Goal: Transaction & Acquisition: Purchase product/service

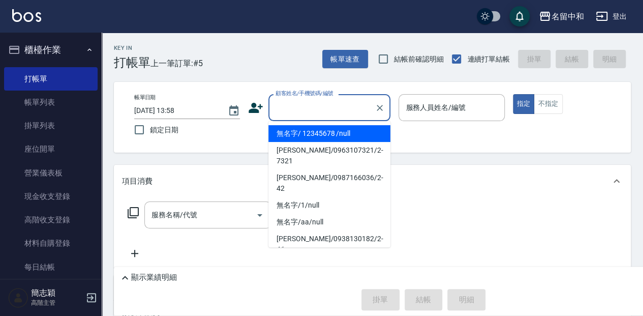
click at [282, 106] on input "顧客姓名/手機號碼/編號" at bounding box center [322, 108] width 98 height 18
click at [275, 130] on li "無名字/ 12345678 /null" at bounding box center [329, 133] width 122 height 17
type input "無名字/ 12345678 /null"
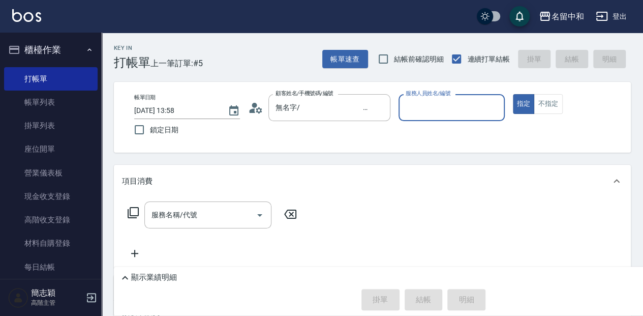
click at [422, 106] on input "服務人員姓名/編號" at bounding box center [451, 108] width 97 height 18
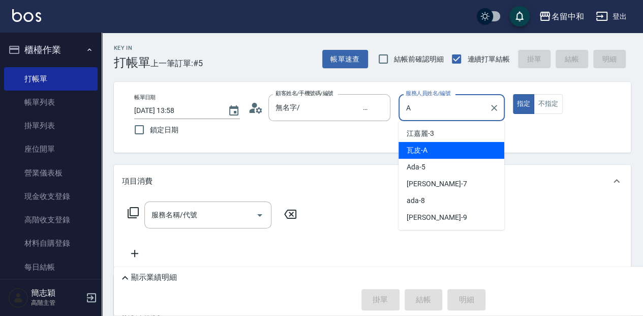
type input "瓦皮-A"
type button "true"
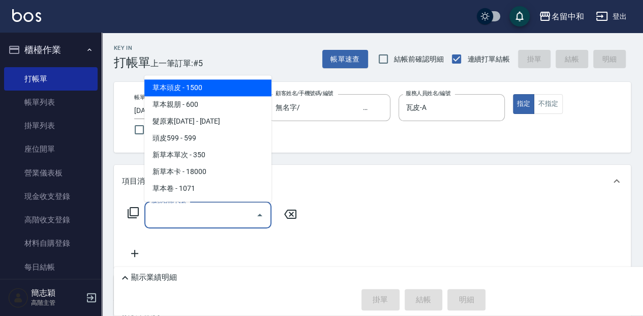
click at [166, 212] on input "服務名稱/代號" at bounding box center [200, 215] width 103 height 18
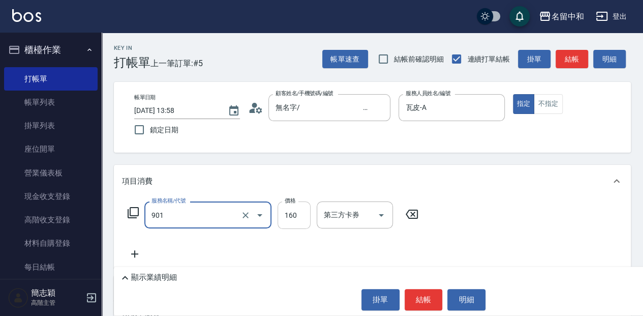
type input "修手(901)"
click at [301, 222] on input "160" at bounding box center [293, 214] width 33 height 27
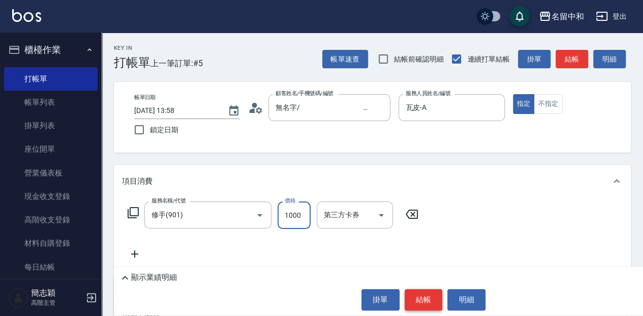
type input "1000"
click at [415, 305] on button "結帳" at bounding box center [423, 299] width 38 height 21
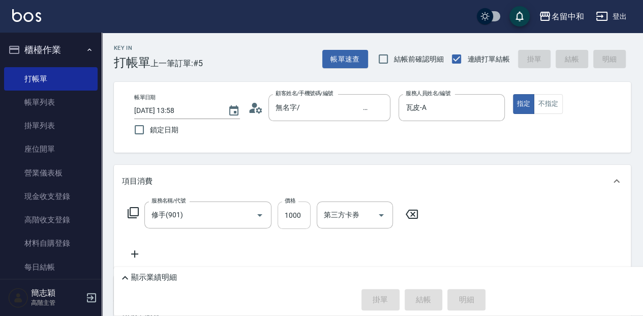
type input "[DATE] 16:05"
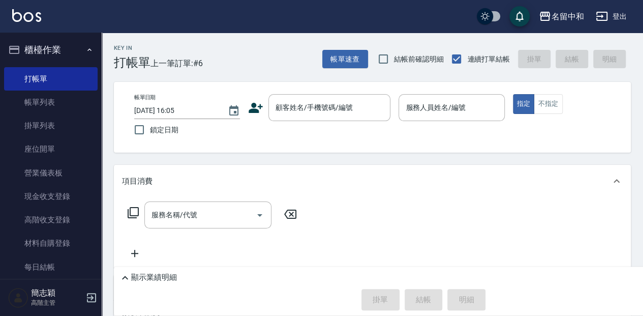
click at [267, 105] on div "顧客姓名/手機號碼/編號 顧客姓名/手機號碼/編號" at bounding box center [319, 107] width 142 height 27
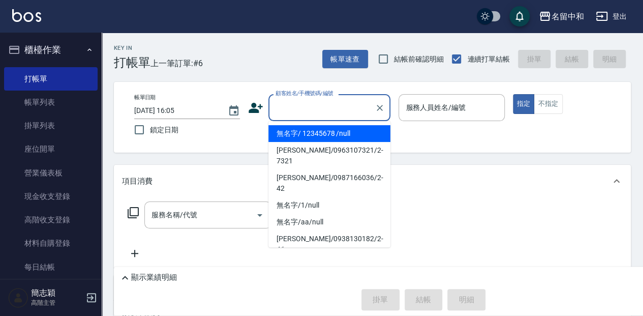
click at [297, 108] on input "顧客姓名/手機號碼/編號" at bounding box center [322, 108] width 98 height 18
click at [304, 130] on li "無名字/ 12345678 /null" at bounding box center [329, 133] width 122 height 17
type input "無名字/ 12345678 /null"
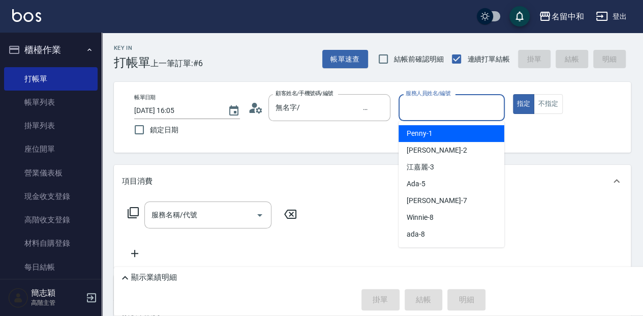
click at [430, 102] on input "服務人員姓名/編號" at bounding box center [451, 108] width 97 height 18
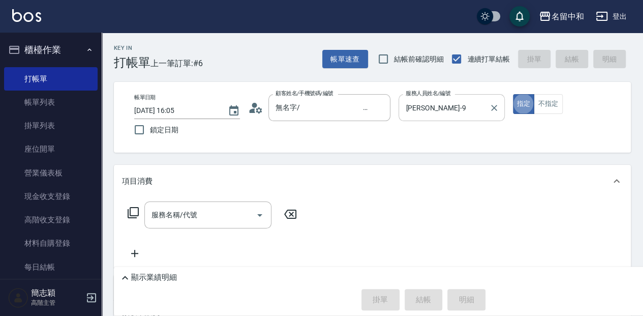
click at [449, 108] on input "[PERSON_NAME]-9" at bounding box center [443, 108] width 81 height 18
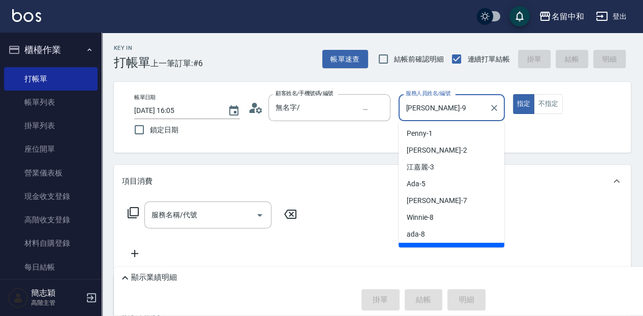
scroll to position [12, 0]
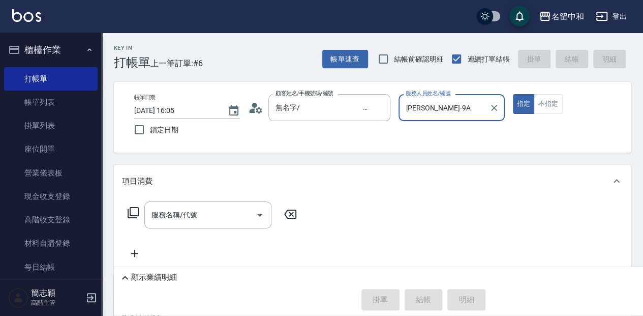
click at [513, 94] on button "指定" at bounding box center [524, 104] width 22 height 20
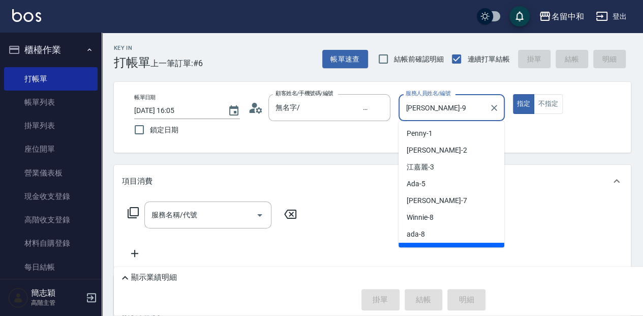
click at [412, 107] on input "[PERSON_NAME]-9" at bounding box center [443, 108] width 81 height 18
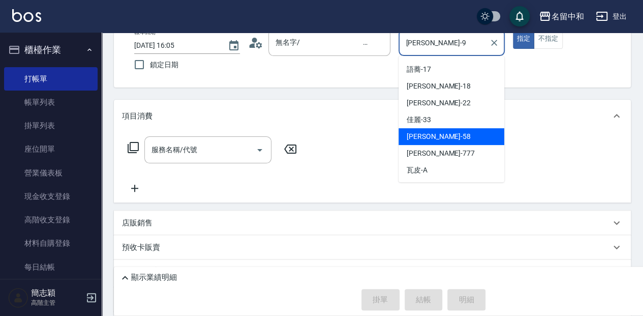
scroll to position [68, 0]
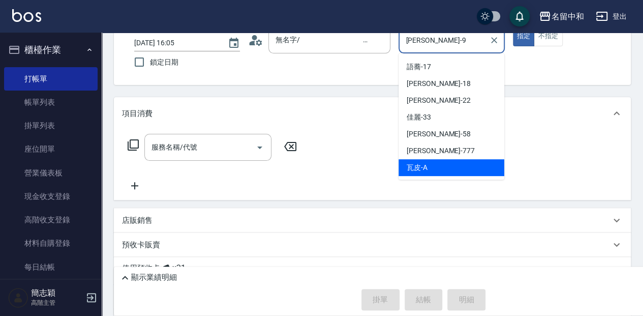
click at [424, 169] on span "瓦皮 -A" at bounding box center [416, 167] width 21 height 11
type input "瓦皮-A"
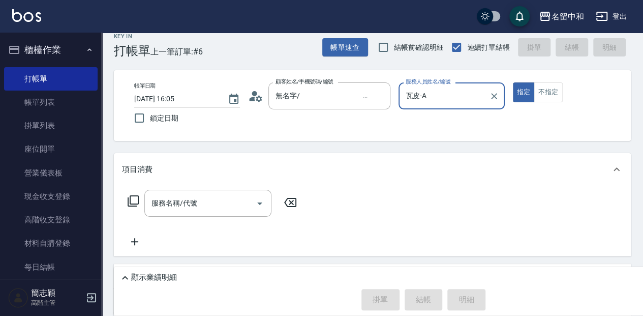
scroll to position [0, 0]
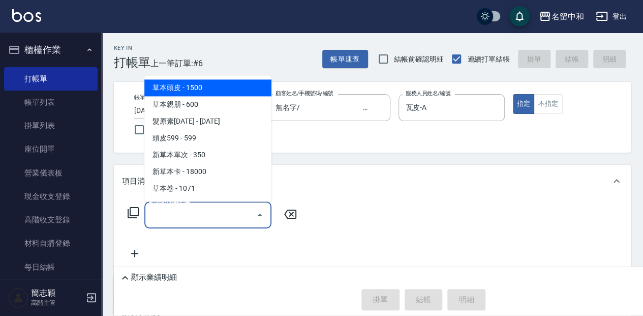
click at [203, 215] on input "服務名稱/代號" at bounding box center [200, 215] width 103 height 18
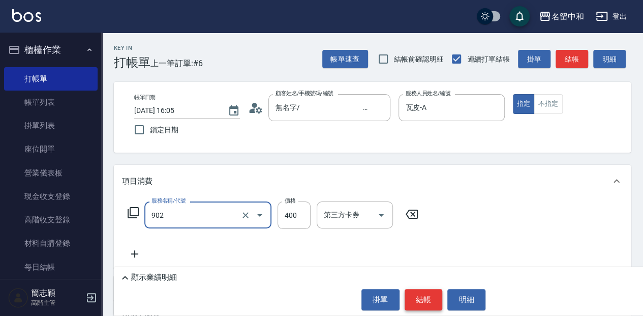
type input "修腳(902)"
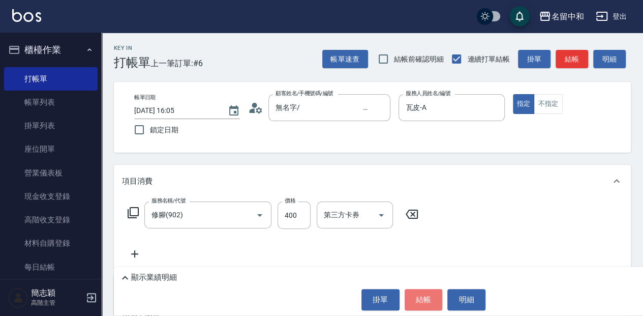
click at [422, 296] on button "結帳" at bounding box center [423, 299] width 38 height 21
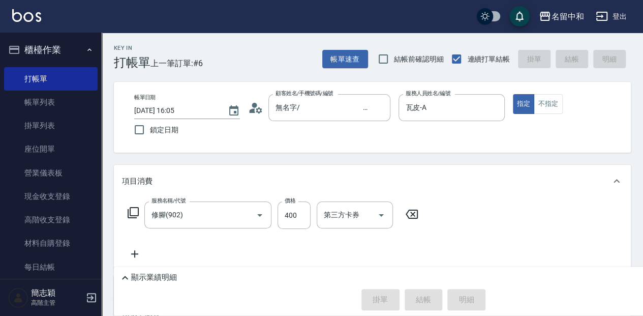
type input "[DATE] 16:06"
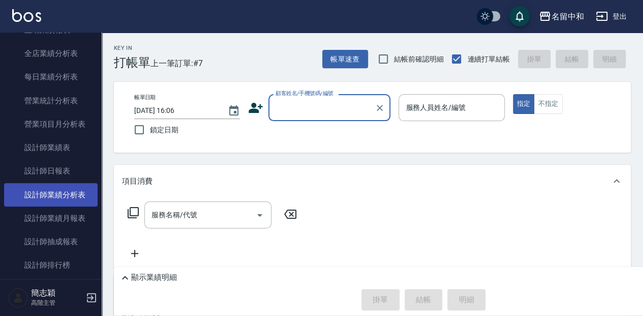
scroll to position [610, 0]
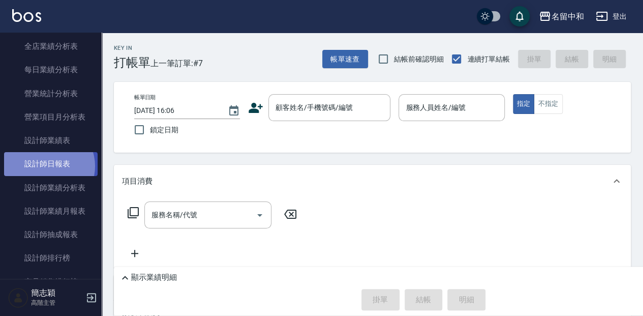
click at [46, 166] on link "設計師日報表" at bounding box center [50, 163] width 93 height 23
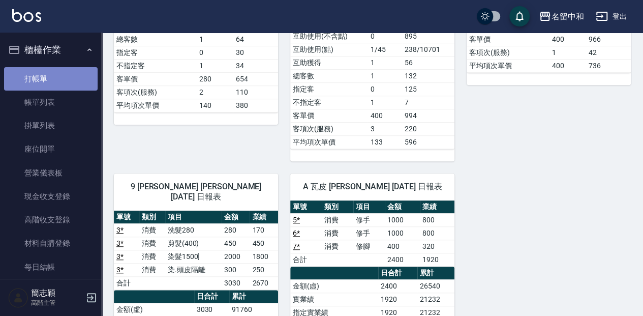
click at [55, 75] on link "打帳單" at bounding box center [50, 78] width 93 height 23
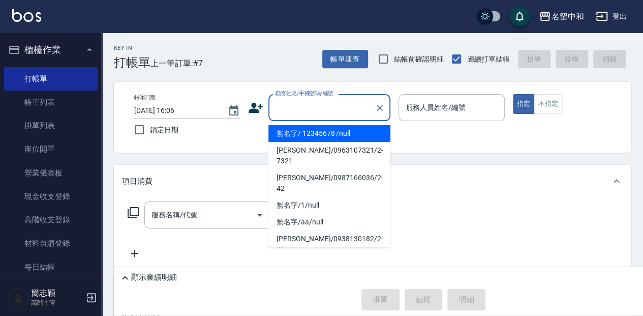
click at [337, 110] on input "顧客姓名/手機號碼/編號" at bounding box center [322, 108] width 98 height 18
click at [342, 133] on li "無名字/ 12345678 /null" at bounding box center [329, 133] width 122 height 17
type input "無名字/ 12345678 /null"
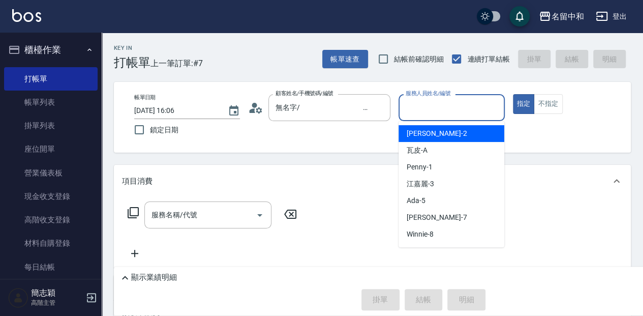
click at [459, 101] on input "服務人員姓名/編號" at bounding box center [451, 108] width 97 height 18
click at [464, 136] on div "[PERSON_NAME] -2" at bounding box center [451, 133] width 106 height 17
type input "[PERSON_NAME]-2"
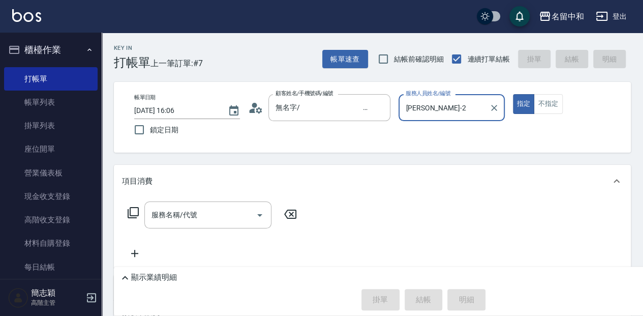
scroll to position [34, 0]
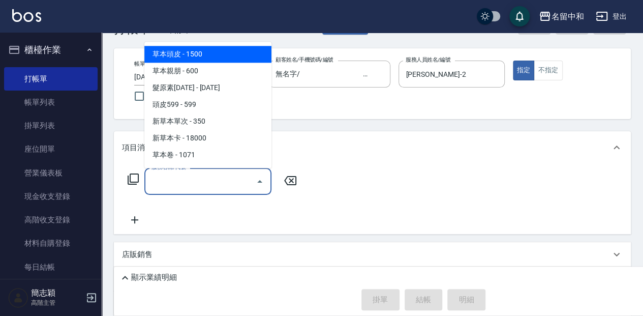
click at [230, 179] on input "服務名稱/代號" at bounding box center [200, 181] width 103 height 18
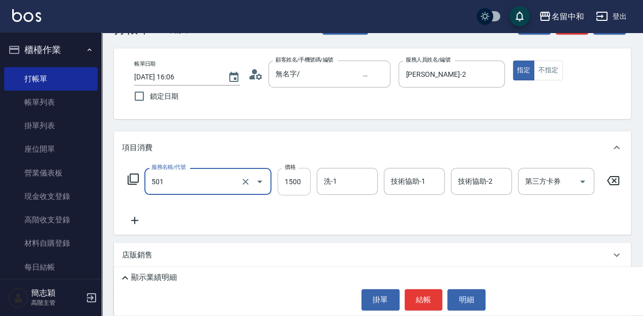
type input "染髮(1500](501)"
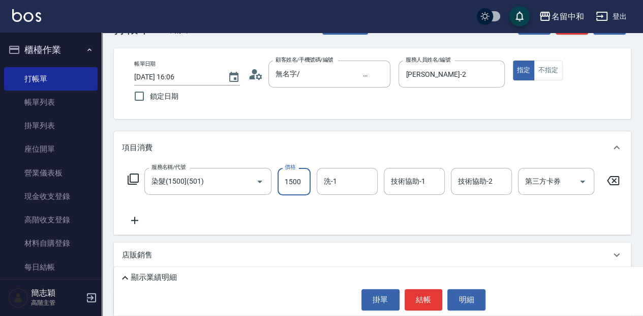
click at [302, 182] on input "1500" at bounding box center [293, 181] width 33 height 27
type input "2200"
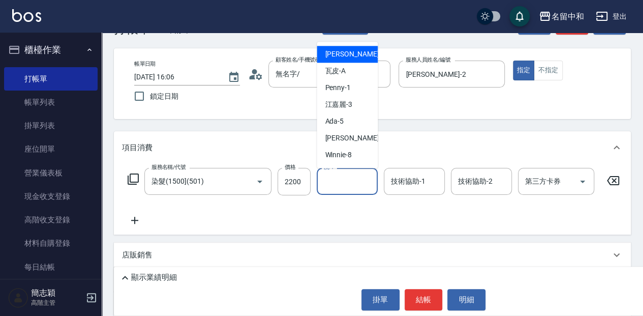
click at [338, 183] on input "洗-1" at bounding box center [347, 181] width 52 height 18
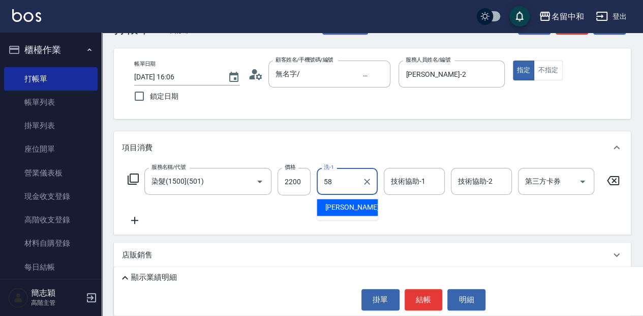
click at [356, 209] on div "[PERSON_NAME] -58" at bounding box center [347, 207] width 61 height 17
type input "[PERSON_NAME]-58"
click at [416, 181] on input "技術協助-1" at bounding box center [414, 181] width 52 height 18
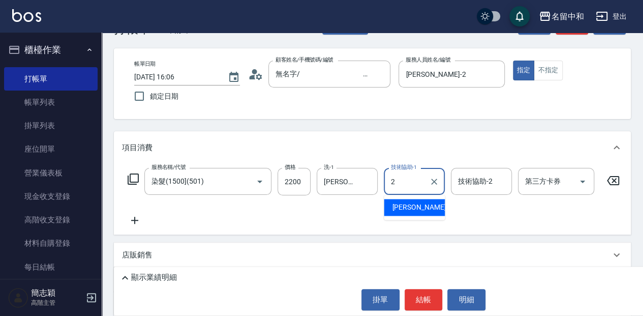
click at [408, 204] on span "[PERSON_NAME] -2" at bounding box center [422, 207] width 60 height 11
type input "[PERSON_NAME]-2"
click at [476, 186] on input "技術協助-2" at bounding box center [481, 181] width 52 height 18
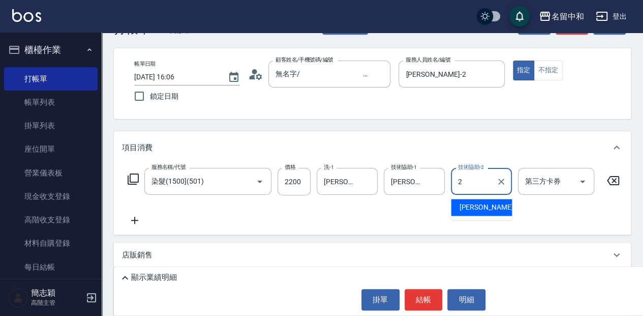
click at [489, 205] on div "[PERSON_NAME] -2" at bounding box center [481, 207] width 61 height 17
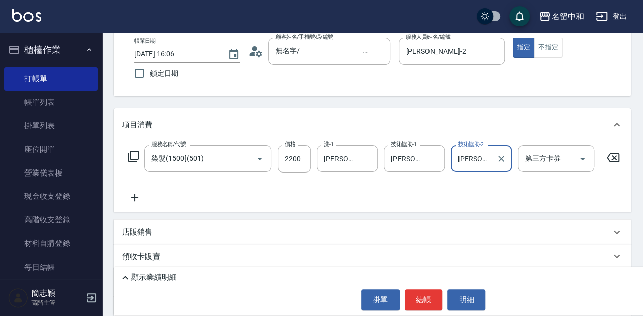
scroll to position [68, 0]
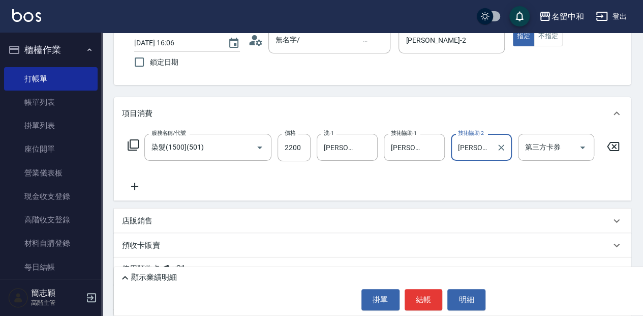
type input "[PERSON_NAME]-2"
click at [133, 187] on icon at bounding box center [134, 186] width 25 height 12
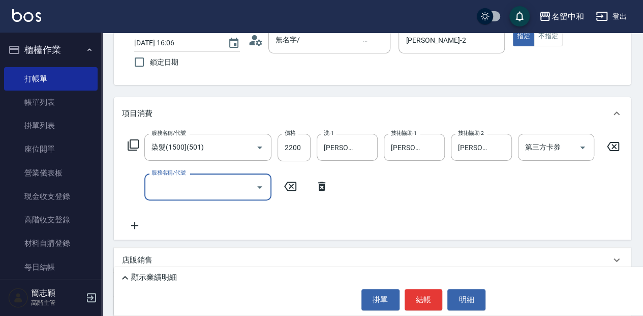
click at [207, 187] on input "服務名稱/代號" at bounding box center [200, 187] width 103 height 18
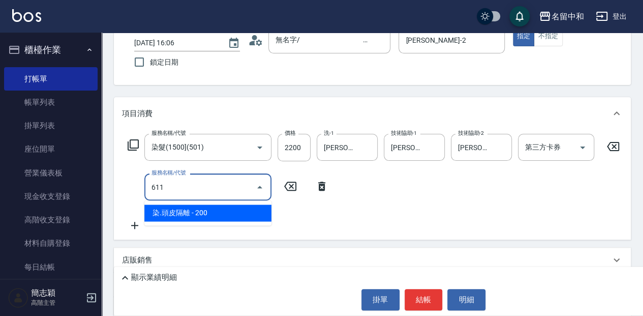
click at [217, 209] on span "染.頭皮隔離 - 200" at bounding box center [207, 212] width 127 height 17
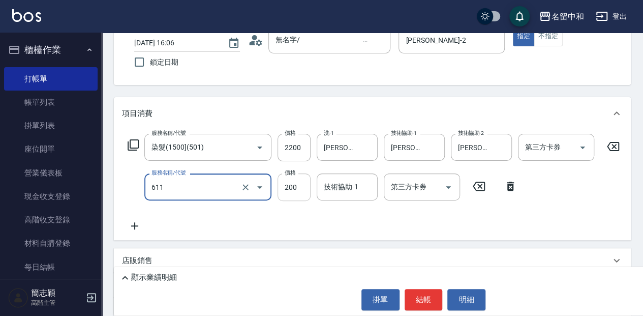
type input "染.頭皮隔離(611)"
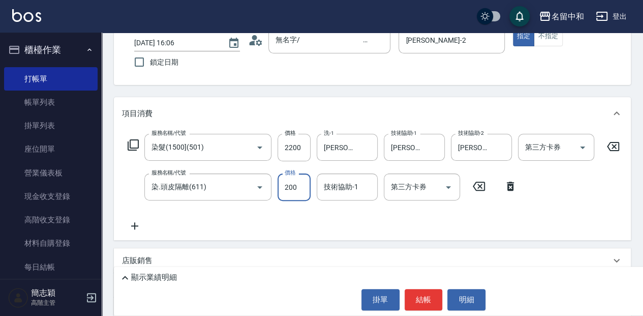
click at [296, 187] on input "200" at bounding box center [293, 186] width 33 height 27
type input "300"
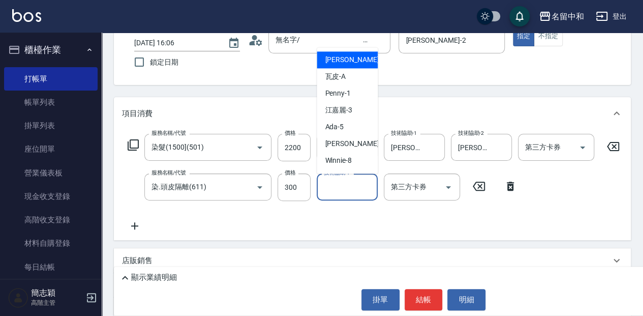
click at [348, 193] on input "技術協助-1" at bounding box center [347, 187] width 52 height 18
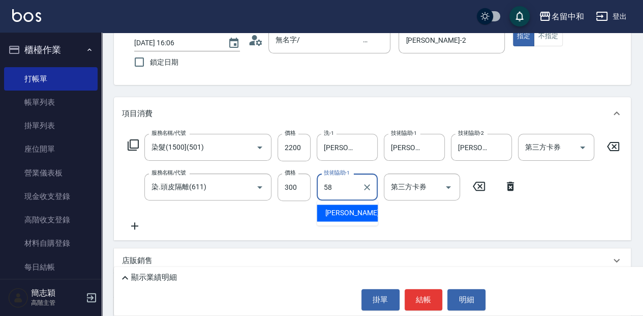
click at [352, 209] on div "[PERSON_NAME] -58" at bounding box center [347, 212] width 61 height 17
type input "[PERSON_NAME]-58"
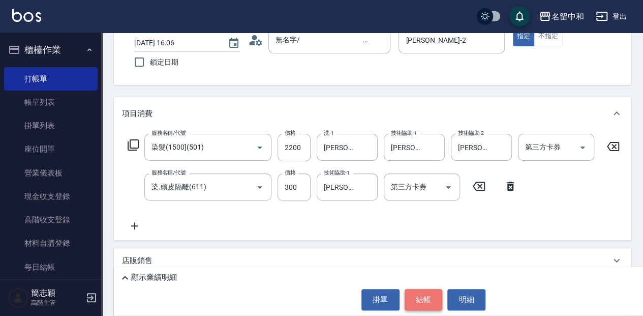
click at [417, 294] on button "結帳" at bounding box center [423, 299] width 38 height 21
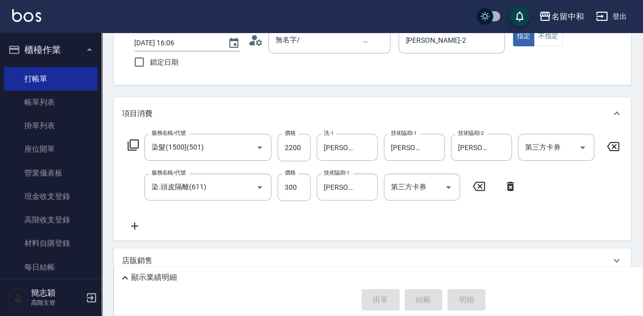
type input "[DATE] 16:15"
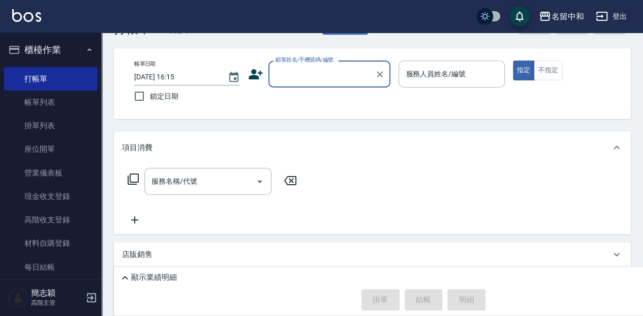
scroll to position [0, 0]
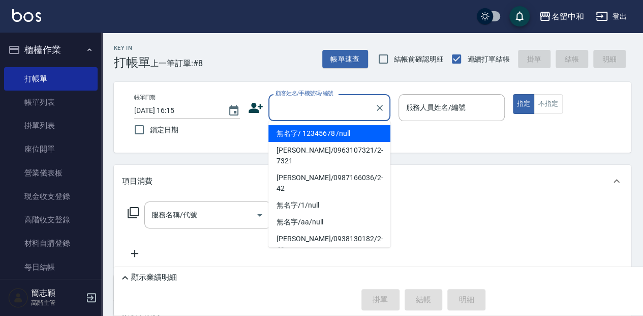
click at [310, 104] on input "顧客姓名/手機號碼/編號" at bounding box center [322, 108] width 98 height 18
click at [351, 136] on li "無名字/ 12345678 /null" at bounding box center [329, 133] width 122 height 17
type input "無名字/ 12345678 /null"
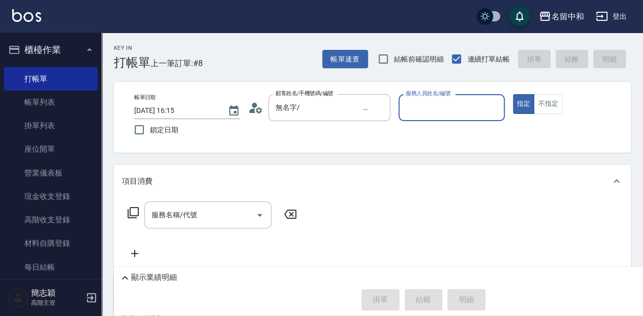
click at [444, 108] on input "服務人員姓名/編號" at bounding box center [451, 108] width 97 height 18
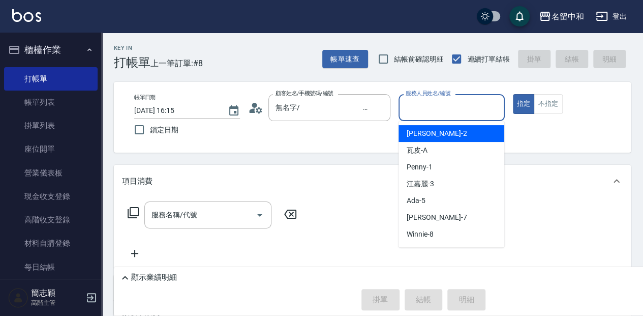
click at [462, 129] on div "[PERSON_NAME] -2" at bounding box center [451, 133] width 106 height 17
type input "[PERSON_NAME]-2"
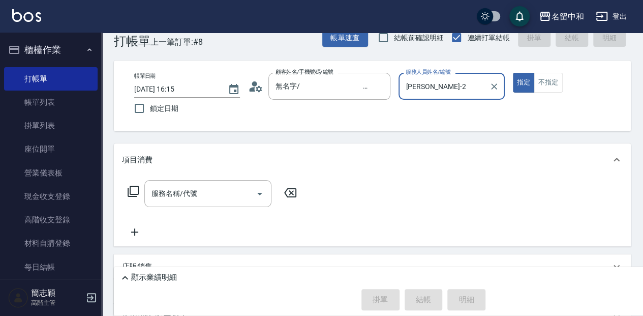
scroll to position [34, 0]
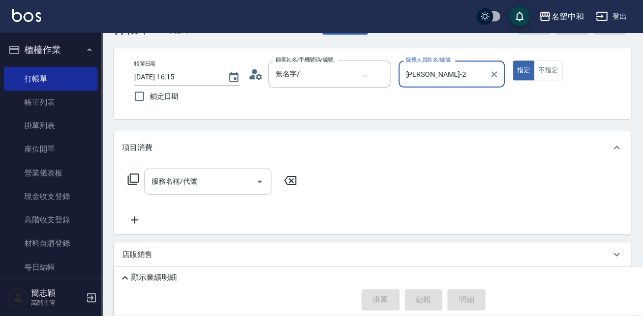
click at [214, 180] on input "服務名稱/代號" at bounding box center [200, 181] width 103 height 18
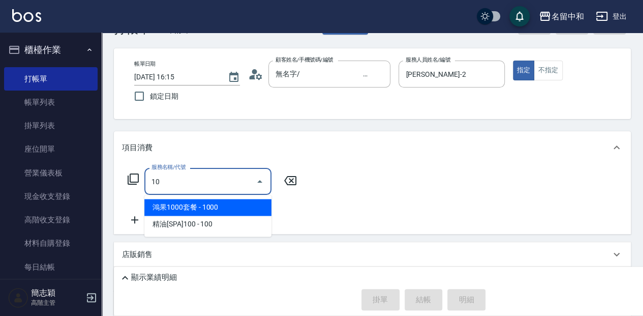
type input "105"
click at [226, 204] on span "草本頭皮 - 1500" at bounding box center [207, 207] width 127 height 17
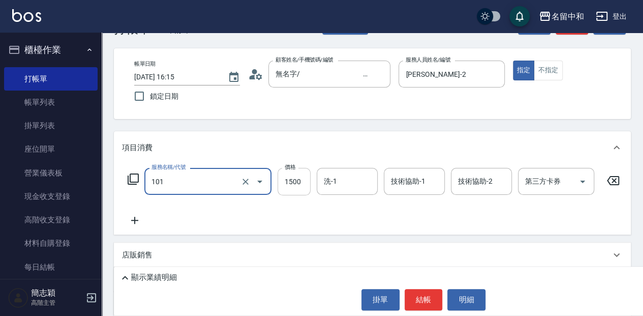
type input "草本頭皮(101)"
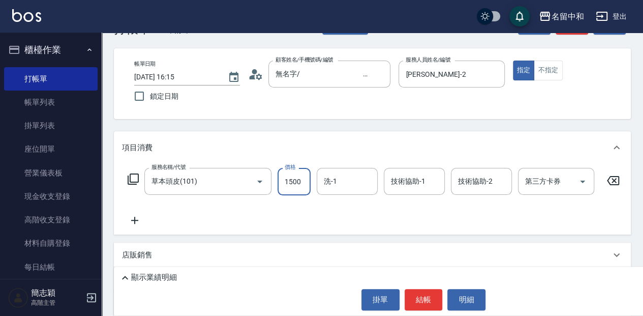
click at [298, 179] on input "1500" at bounding box center [293, 181] width 33 height 27
type input "2000"
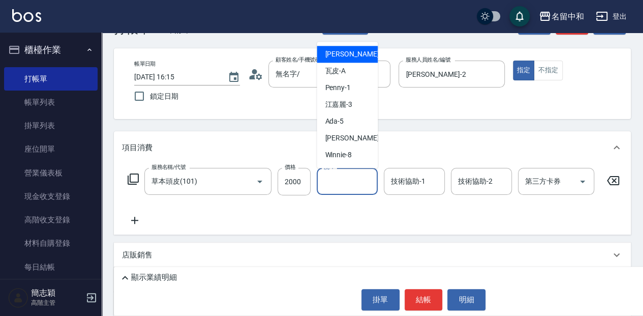
click at [358, 181] on input "洗-1" at bounding box center [347, 181] width 52 height 18
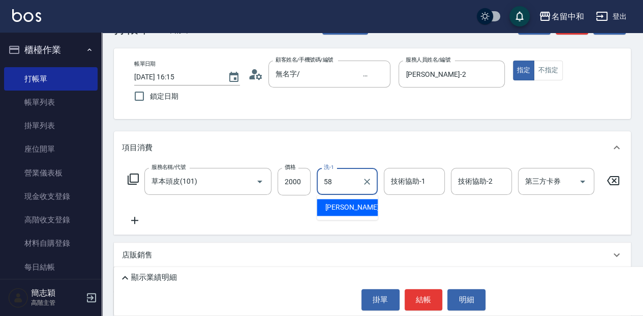
drag, startPoint x: 346, startPoint y: 206, endPoint x: 373, endPoint y: 198, distance: 28.5
click at [347, 205] on span "[PERSON_NAME] -58" at bounding box center [357, 207] width 64 height 11
type input "[PERSON_NAME]-58"
click at [409, 183] on input "技術協助-1" at bounding box center [414, 181] width 52 height 18
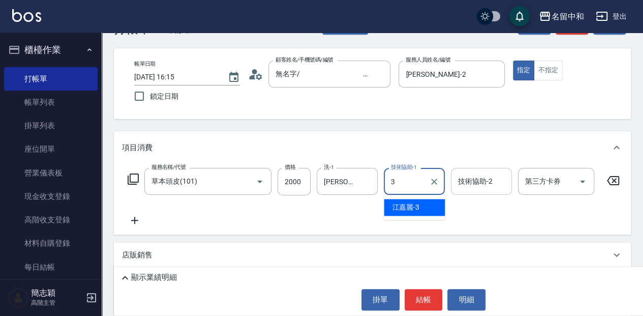
drag, startPoint x: 419, startPoint y: 205, endPoint x: 462, endPoint y: 189, distance: 46.6
click at [419, 205] on div "[PERSON_NAME]-3" at bounding box center [414, 207] width 61 height 17
type input "江嘉麗-3"
click at [479, 180] on input "技術協助-2" at bounding box center [481, 181] width 52 height 18
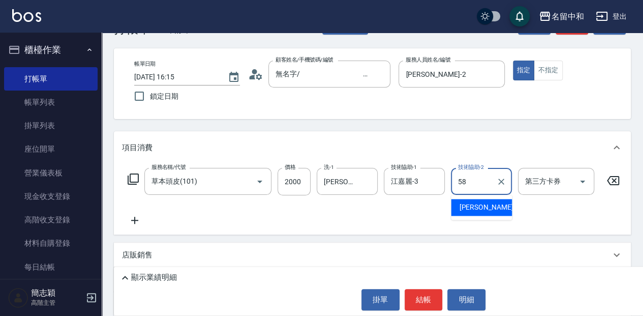
click at [475, 202] on span "[PERSON_NAME] -58" at bounding box center [491, 207] width 64 height 11
type input "[PERSON_NAME]-58"
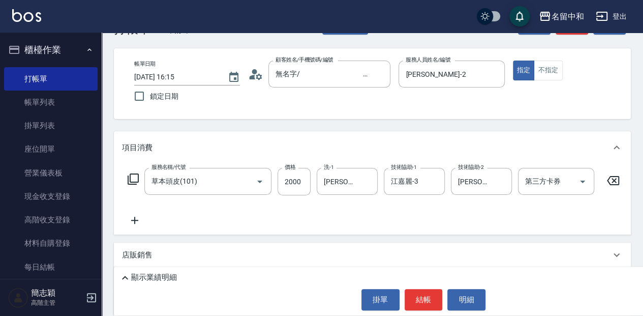
click at [138, 224] on icon at bounding box center [134, 220] width 25 height 12
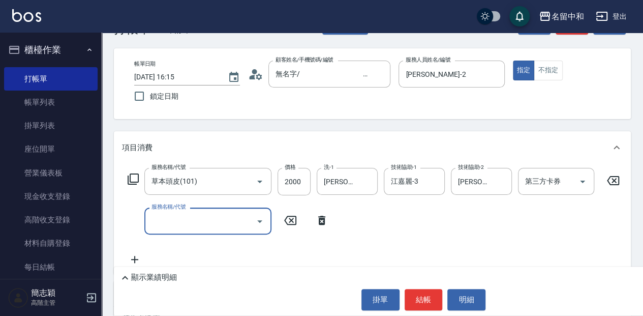
click at [201, 226] on input "服務名稱/代號" at bounding box center [200, 221] width 103 height 18
type input "剪髮(400)(401)"
click at [295, 221] on input "400" at bounding box center [293, 220] width 33 height 27
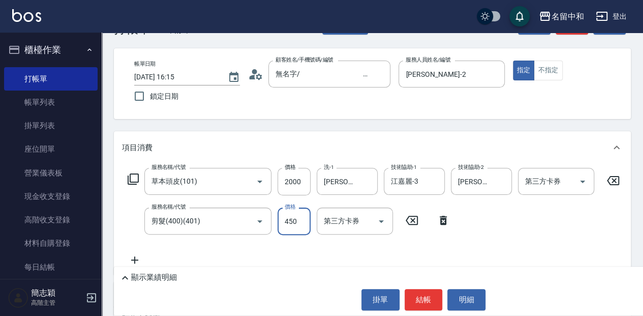
type input "450"
click at [429, 296] on button "結帳" at bounding box center [423, 299] width 38 height 21
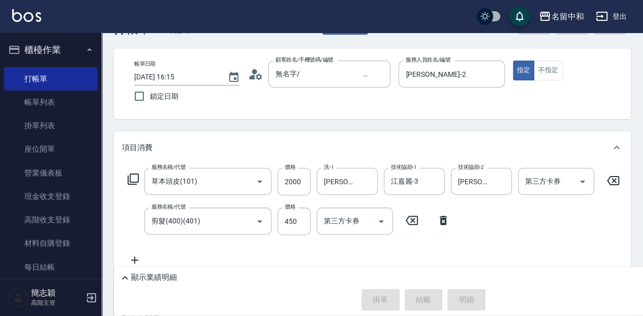
type input "[DATE] 16:16"
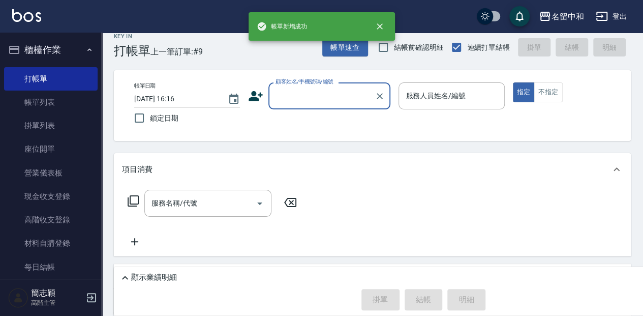
scroll to position [0, 0]
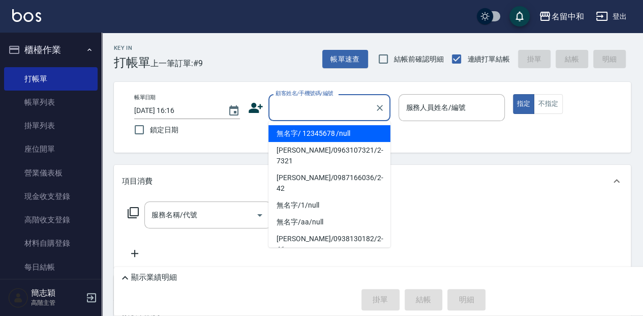
click at [337, 103] on input "顧客姓名/手機號碼/編號" at bounding box center [322, 108] width 98 height 18
click at [348, 133] on li "無名字/ 12345678 /null" at bounding box center [329, 133] width 122 height 17
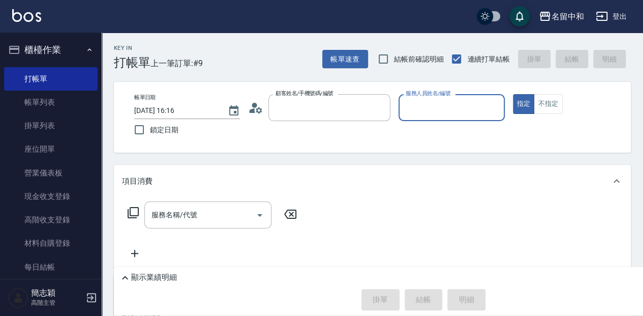
type input "無名字/ 12345678 /null"
click at [437, 112] on input "服務人員姓名/編號" at bounding box center [451, 108] width 97 height 18
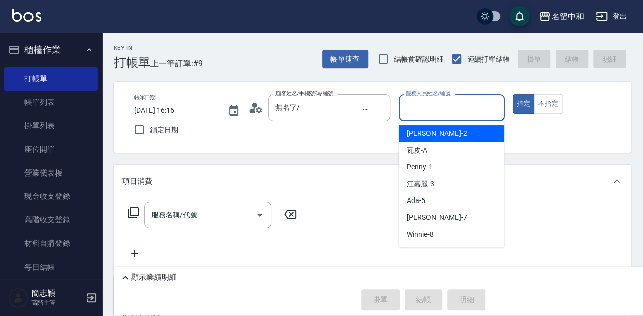
click at [456, 129] on div "[PERSON_NAME] -2" at bounding box center [451, 133] width 106 height 17
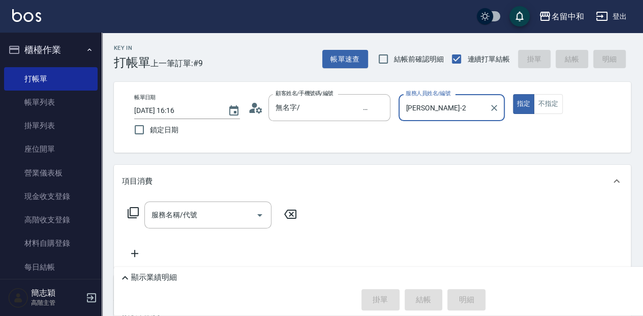
click at [455, 111] on input "[PERSON_NAME]-2" at bounding box center [443, 108] width 81 height 18
type input "J"
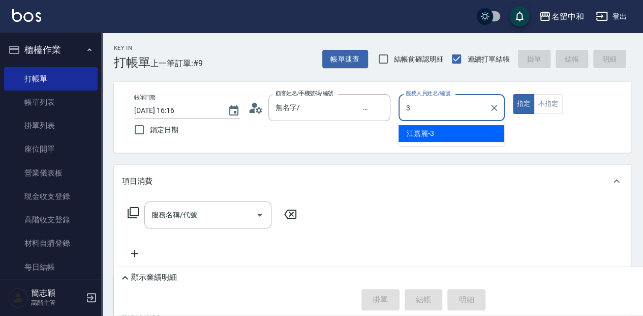
click at [460, 133] on div "[PERSON_NAME]-3" at bounding box center [451, 133] width 106 height 17
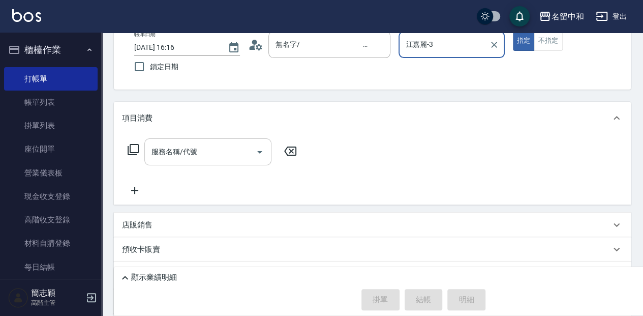
scroll to position [68, 0]
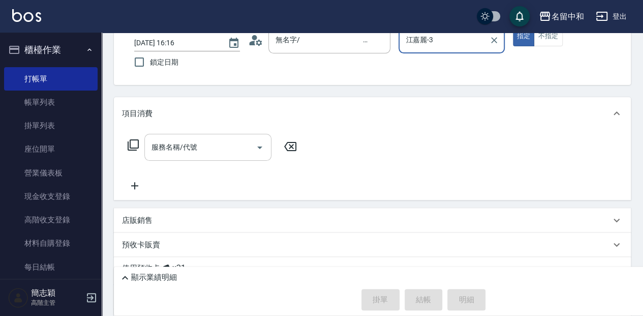
type input "江嘉麗-3"
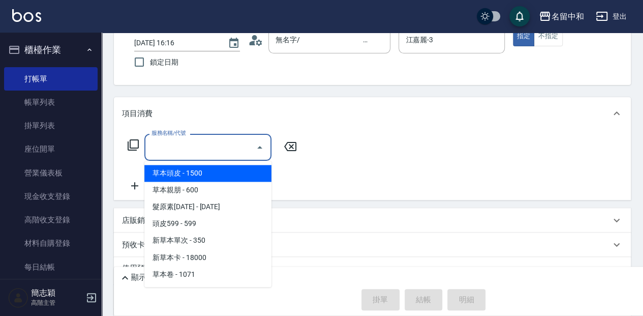
click at [225, 140] on input "服務名稱/代號" at bounding box center [200, 147] width 103 height 18
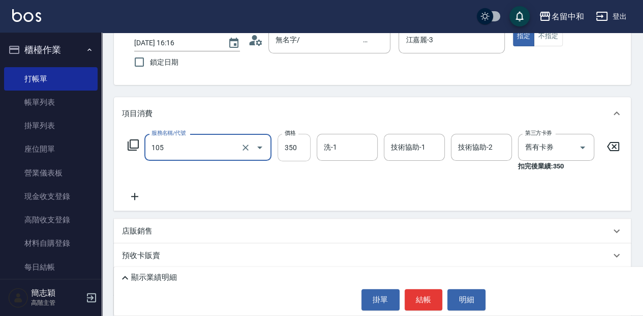
type input "新草本單次(105)"
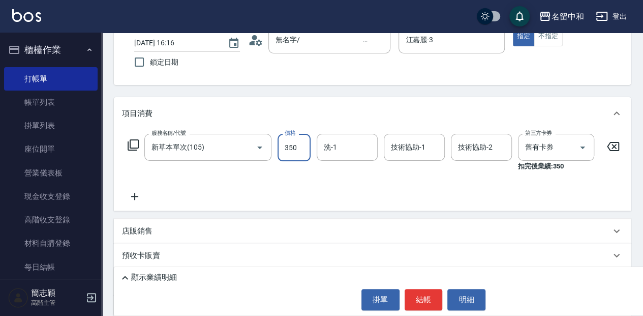
click at [296, 148] on input "350" at bounding box center [293, 147] width 33 height 27
type input "525"
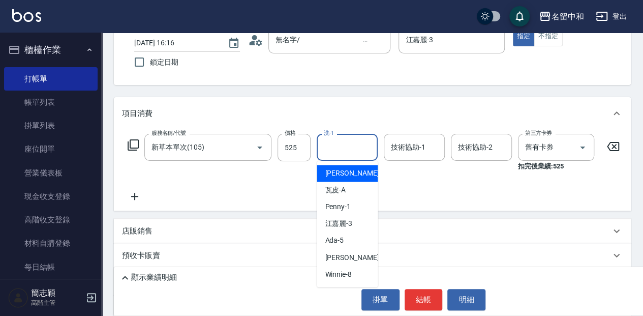
click at [340, 149] on input "洗-1" at bounding box center [347, 147] width 52 height 18
click at [349, 190] on div "瓦皮 -A" at bounding box center [347, 189] width 61 height 17
type input "瓦皮-A"
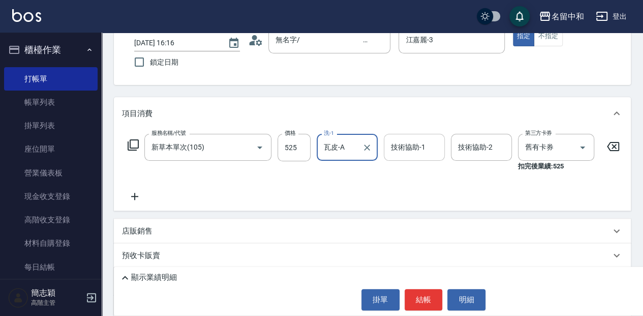
click at [419, 144] on input "技術協助-1" at bounding box center [414, 147] width 52 height 18
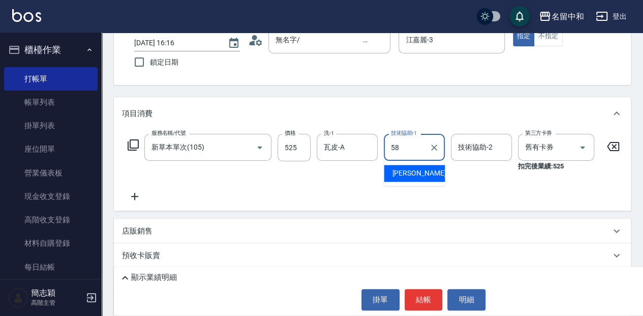
click at [423, 175] on div "[PERSON_NAME] -58" at bounding box center [414, 173] width 61 height 17
type input "[PERSON_NAME]-58"
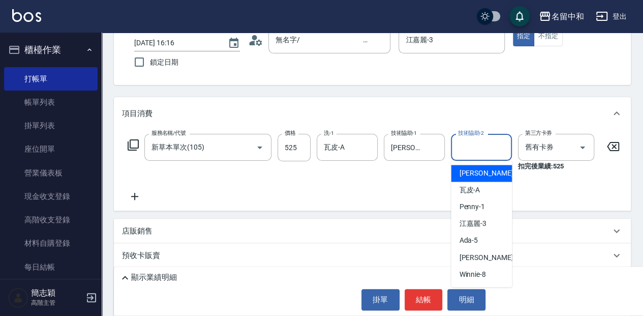
click at [476, 147] on input "技術協助-2" at bounding box center [481, 147] width 52 height 18
click at [488, 192] on div "瓦皮 -A" at bounding box center [481, 189] width 61 height 17
type input "瓦皮-A"
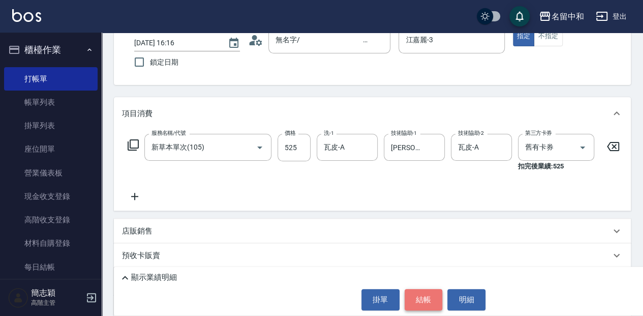
click at [426, 300] on button "結帳" at bounding box center [423, 299] width 38 height 21
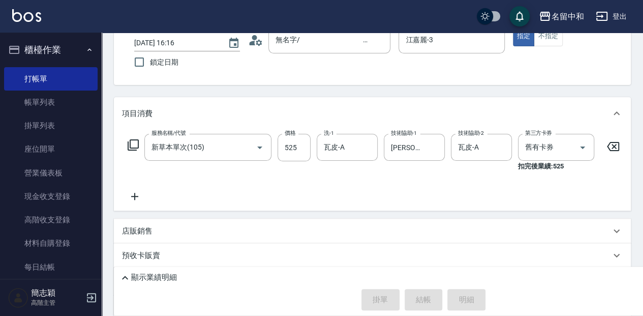
type input "[DATE] 16:17"
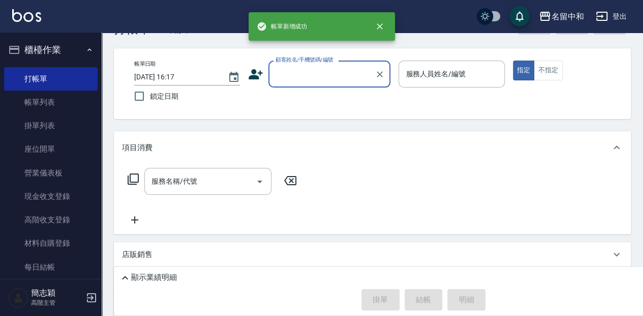
scroll to position [0, 0]
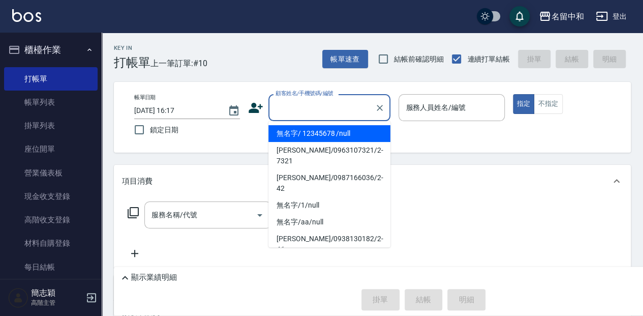
click at [334, 110] on input "顧客姓名/手機號碼/編號" at bounding box center [322, 108] width 98 height 18
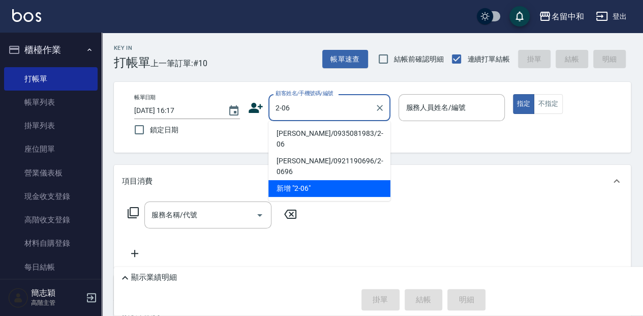
click at [346, 132] on li "[PERSON_NAME]/0935081983/2-06" at bounding box center [329, 138] width 122 height 27
type input "[PERSON_NAME]/0935081983/2-06"
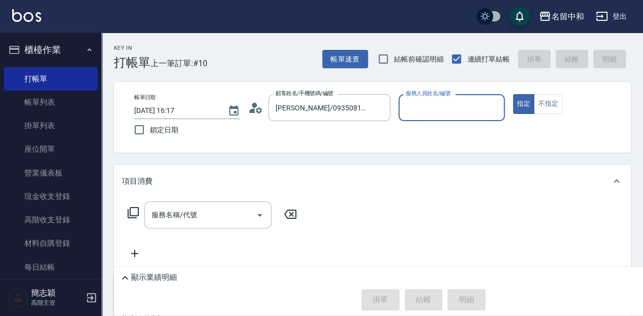
type input "[PERSON_NAME]-2"
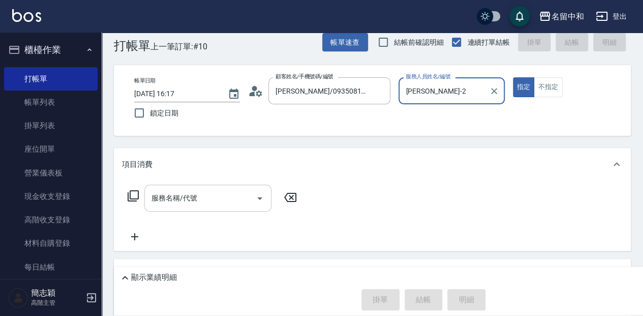
scroll to position [34, 0]
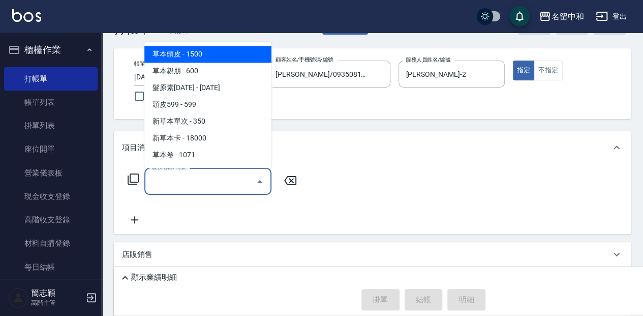
click at [204, 179] on input "服務名稱/代號" at bounding box center [200, 181] width 103 height 18
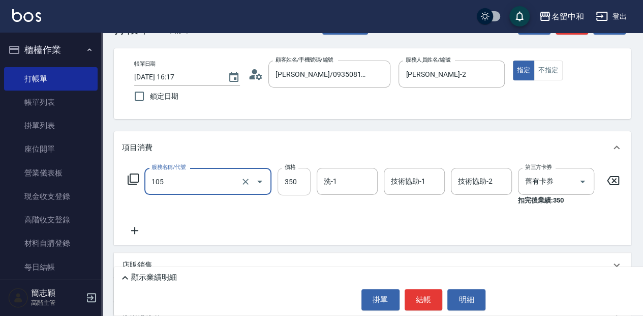
type input "新草本單次(105)"
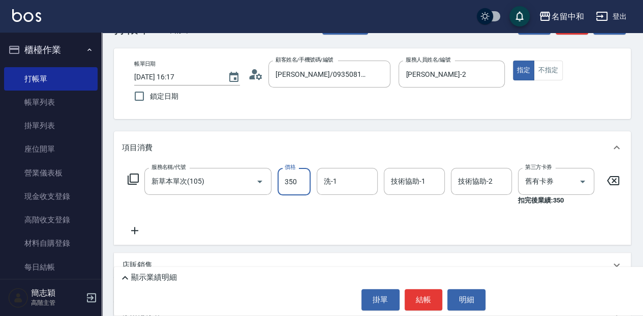
click at [297, 179] on input "350" at bounding box center [293, 181] width 33 height 27
type input "600"
click at [345, 181] on input "洗-1" at bounding box center [347, 181] width 52 height 18
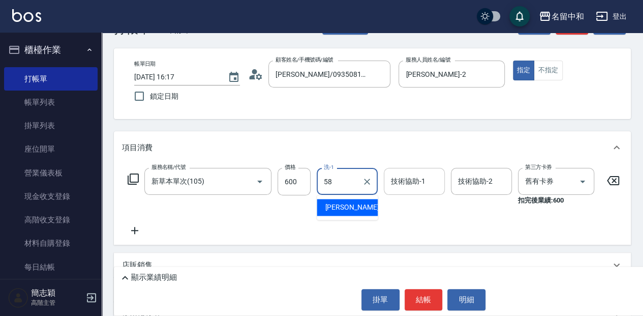
drag, startPoint x: 352, startPoint y: 210, endPoint x: 432, endPoint y: 193, distance: 81.7
click at [360, 209] on div "[PERSON_NAME] -58" at bounding box center [347, 207] width 61 height 17
type input "[PERSON_NAME]-58"
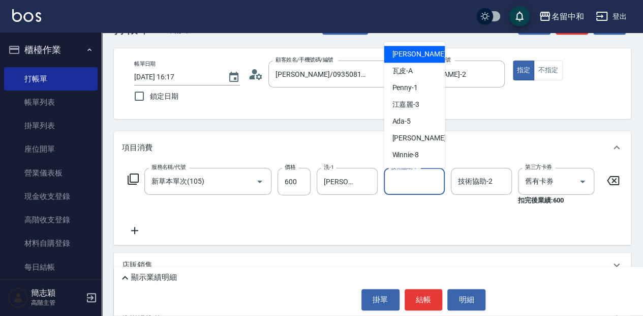
click at [413, 176] on input "技術協助-1" at bounding box center [414, 181] width 52 height 18
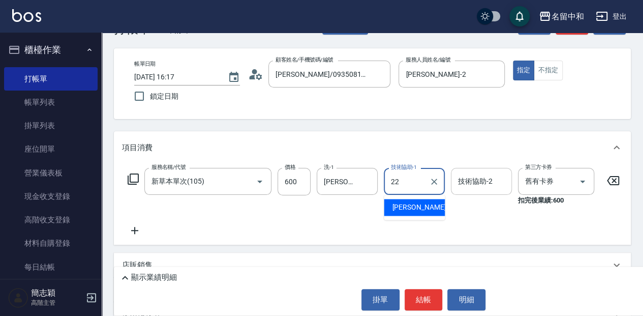
drag, startPoint x: 426, startPoint y: 207, endPoint x: 510, endPoint y: 185, distance: 86.6
click at [430, 206] on div "品絜 -22" at bounding box center [414, 207] width 61 height 17
type input "品絜-22"
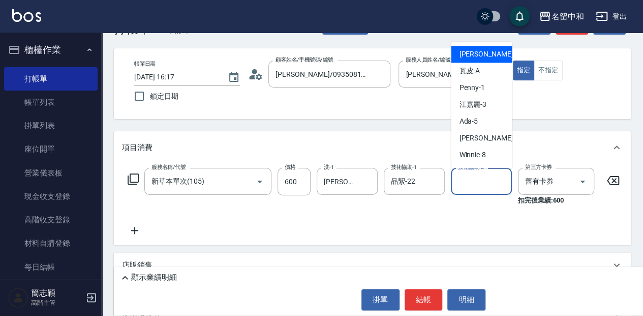
click at [477, 174] on input "技術協助-2" at bounding box center [481, 181] width 52 height 18
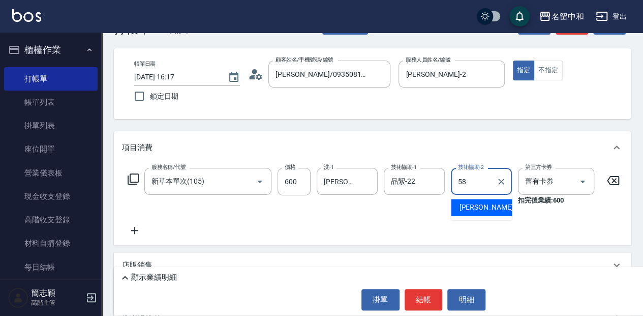
click at [485, 210] on div "[PERSON_NAME] -58" at bounding box center [481, 207] width 61 height 17
type input "[PERSON_NAME]-58"
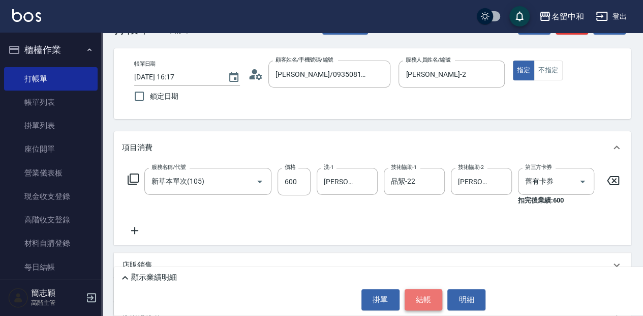
click at [426, 296] on button "結帳" at bounding box center [423, 299] width 38 height 21
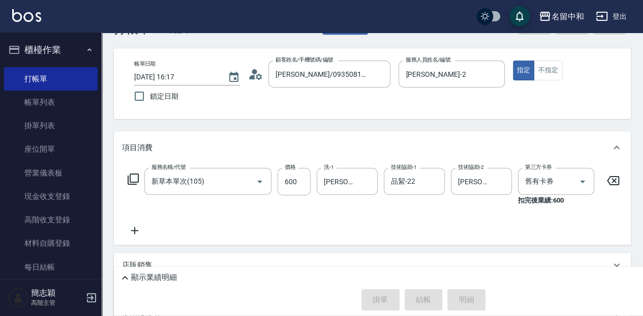
type input "[DATE] 16:18"
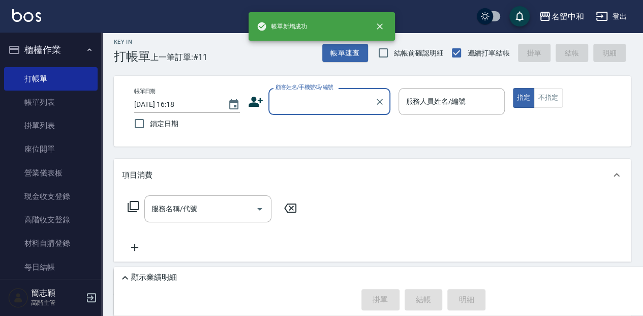
scroll to position [0, 0]
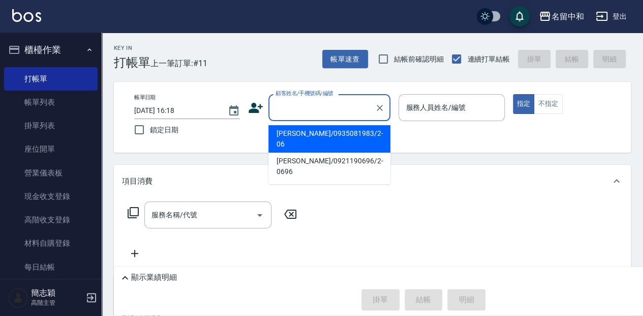
click at [329, 105] on input "顧客姓名/手機號碼/編號" at bounding box center [322, 108] width 98 height 18
click at [343, 136] on li "[PERSON_NAME]/0935081983/2-06" at bounding box center [329, 138] width 122 height 27
type input "[PERSON_NAME]/0935081983/2-06"
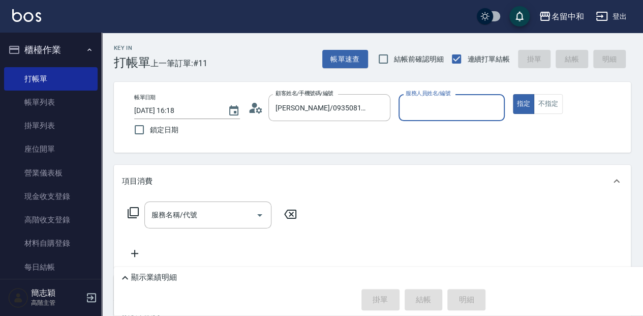
type input "[PERSON_NAME]-2"
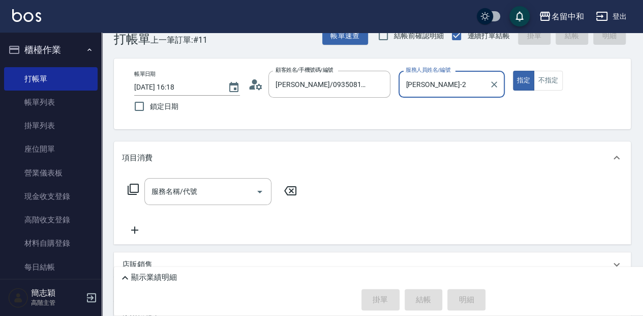
scroll to position [34, 0]
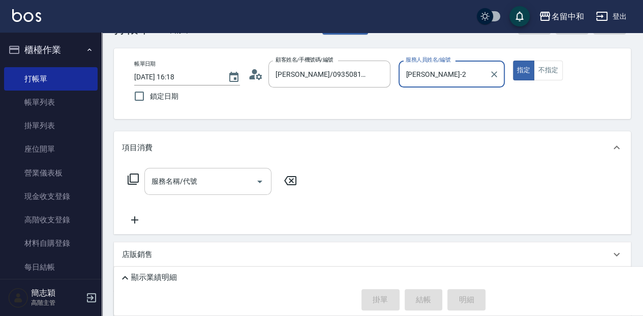
click at [202, 181] on input "服務名稱/代號" at bounding box center [200, 181] width 103 height 18
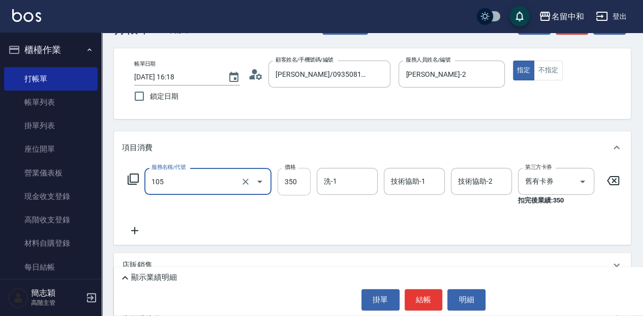
type input "新草本單次(105)"
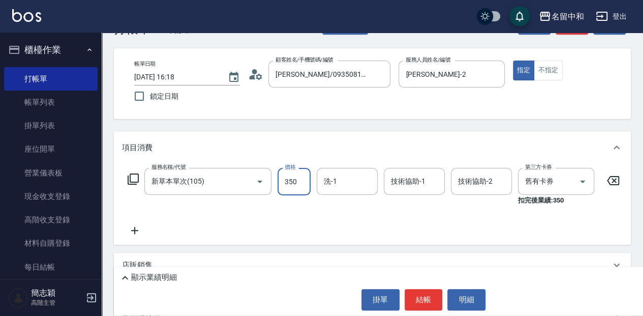
click at [294, 180] on input "350" at bounding box center [293, 181] width 33 height 27
type input "600"
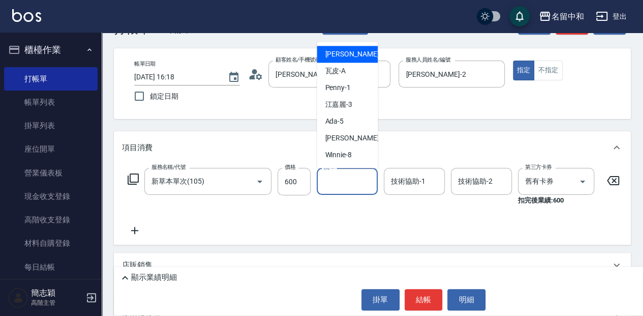
drag, startPoint x: 351, startPoint y: 174, endPoint x: 349, endPoint y: 168, distance: 6.4
click at [351, 174] on input "洗-1" at bounding box center [347, 181] width 52 height 18
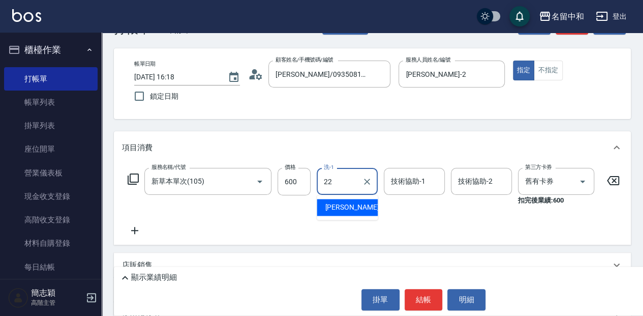
drag, startPoint x: 355, startPoint y: 211, endPoint x: 397, endPoint y: 208, distance: 42.8
click at [359, 211] on div "品絜 -22" at bounding box center [347, 207] width 61 height 17
type input "品絜-22"
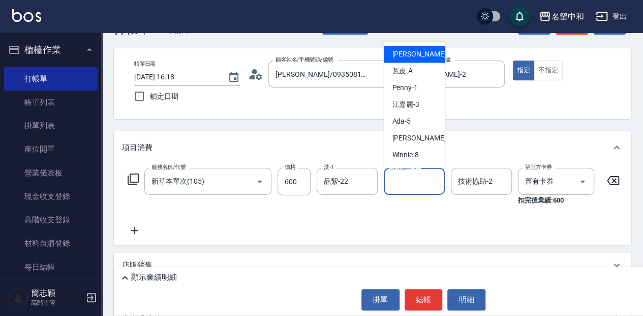
click at [426, 183] on input "技術協助-1" at bounding box center [414, 181] width 52 height 18
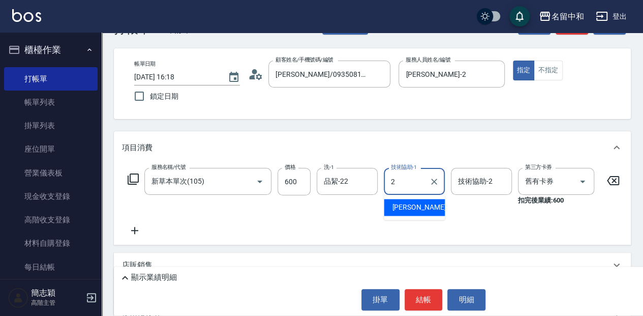
drag, startPoint x: 412, startPoint y: 208, endPoint x: 444, endPoint y: 201, distance: 32.8
click at [414, 208] on div "[PERSON_NAME] -2" at bounding box center [414, 207] width 61 height 17
type input "[PERSON_NAME]-2"
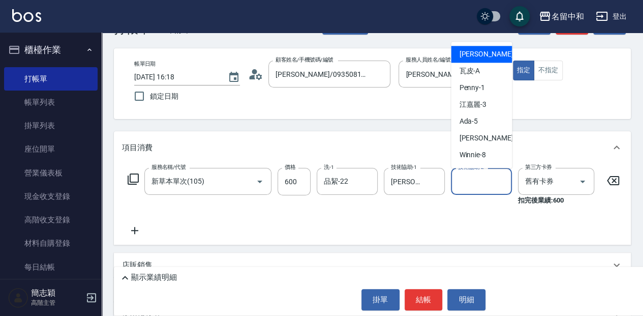
click at [479, 185] on input "技術協助-2" at bounding box center [481, 181] width 52 height 18
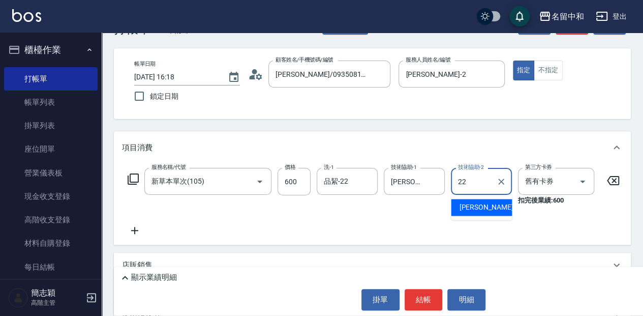
click at [491, 210] on div "品絜 -22" at bounding box center [481, 207] width 61 height 17
type input "品絜-22"
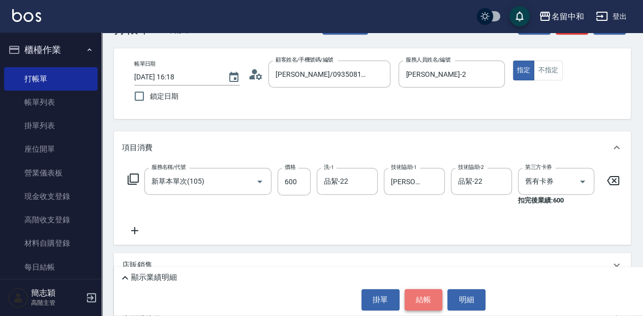
click at [427, 293] on button "結帳" at bounding box center [423, 299] width 38 height 21
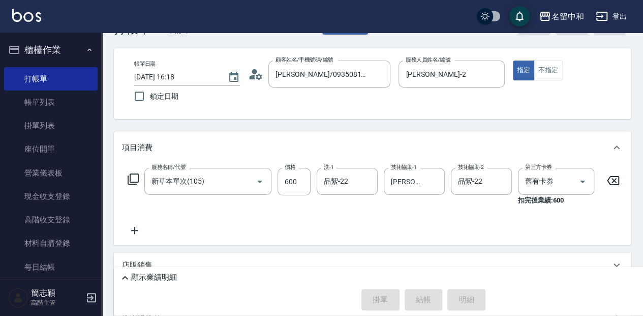
type input "[DATE] 16:19"
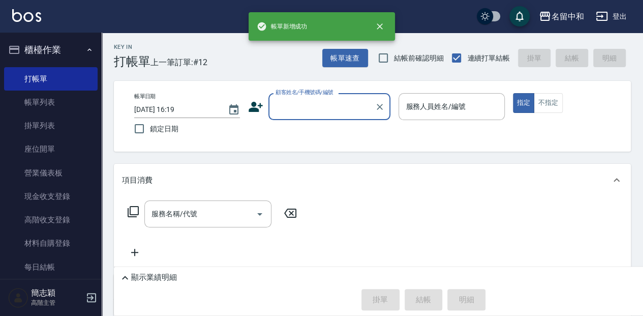
scroll to position [0, 0]
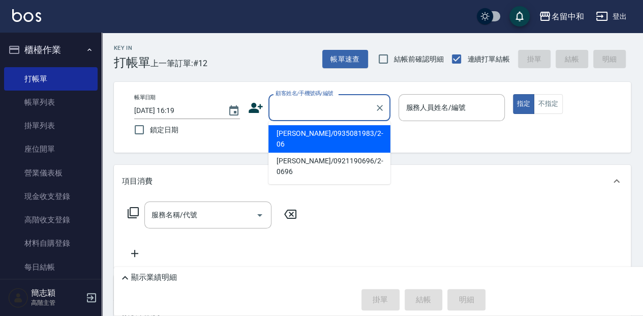
click at [352, 114] on input "顧客姓名/手機號碼/編號" at bounding box center [322, 108] width 98 height 18
click at [345, 129] on li "[PERSON_NAME]/0935081983/2-06" at bounding box center [329, 138] width 122 height 27
type input "[PERSON_NAME]/0935081983/2-06"
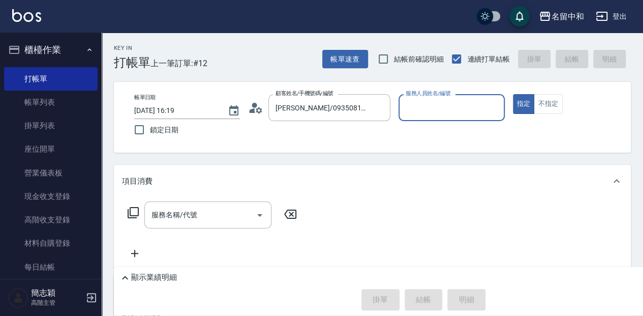
type input "[PERSON_NAME]-2"
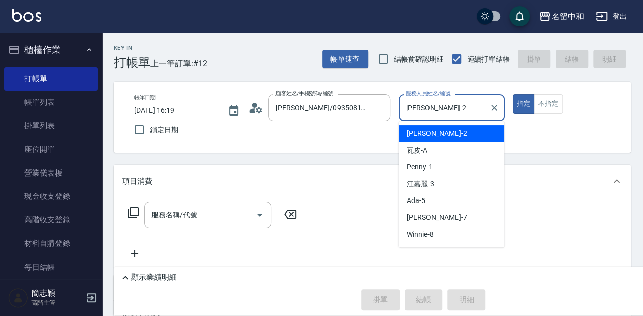
click at [440, 111] on input "[PERSON_NAME]-2" at bounding box center [443, 108] width 81 height 18
click at [432, 139] on div "[PERSON_NAME] -2" at bounding box center [451, 133] width 106 height 17
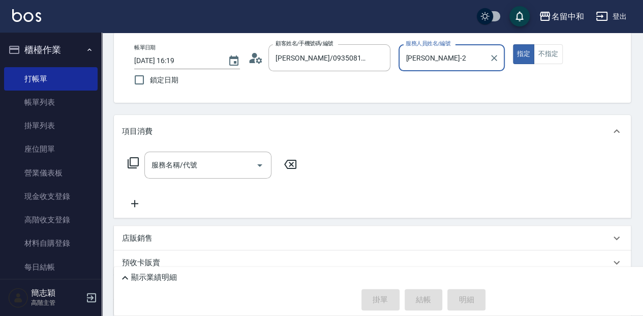
scroll to position [68, 0]
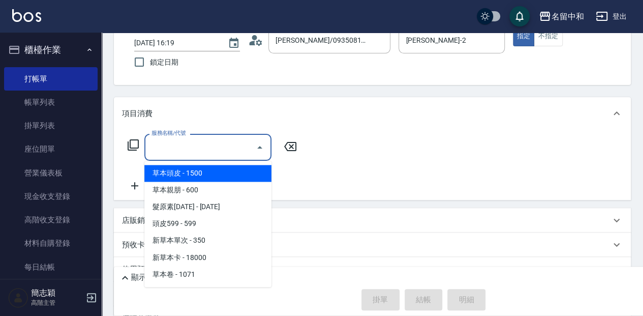
click at [223, 147] on input "服務名稱/代號" at bounding box center [200, 147] width 103 height 18
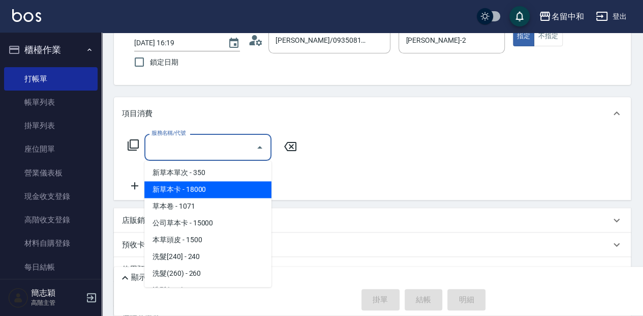
click at [210, 189] on span "新草本卡 - 18000" at bounding box center [207, 189] width 127 height 17
type input "新草本卡(106)"
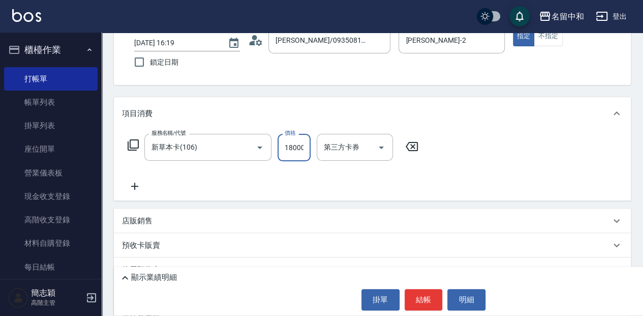
click at [293, 146] on input "18000" at bounding box center [293, 147] width 33 height 27
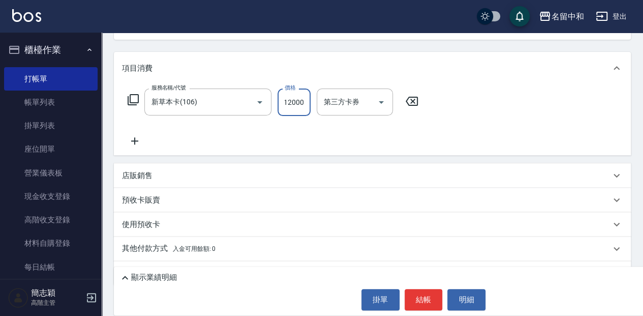
scroll to position [138, 0]
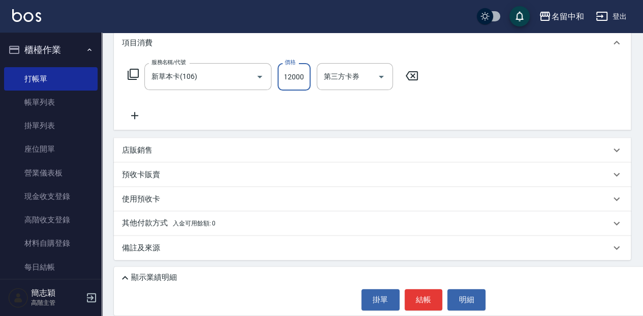
type input "12000"
click at [161, 226] on p "其他付款方式 入金可用餘額: 0" at bounding box center [168, 222] width 93 height 11
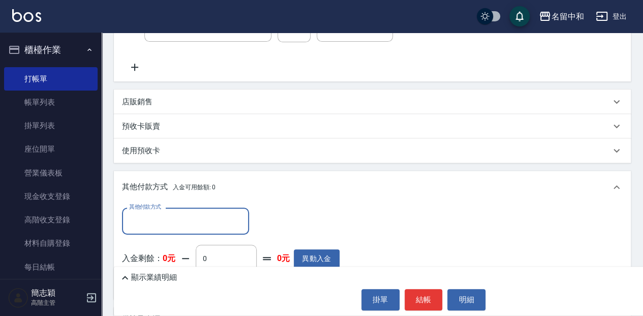
scroll to position [206, 0]
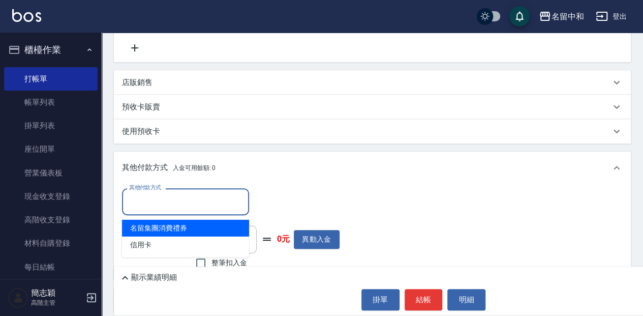
click at [212, 206] on input "其他付款方式" at bounding box center [186, 202] width 118 height 18
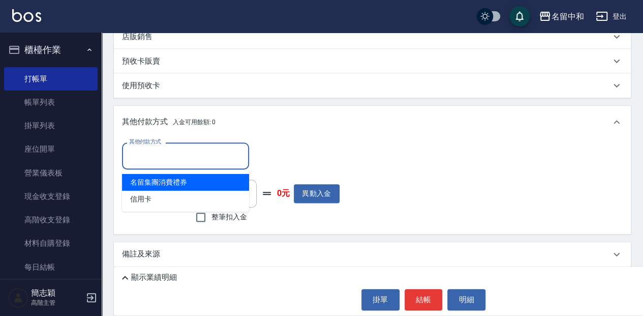
scroll to position [258, 0]
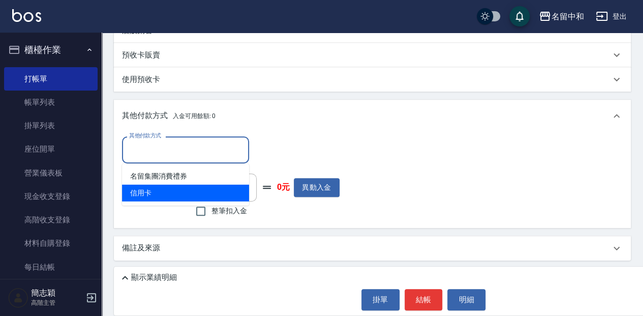
click at [146, 190] on span "信用卡" at bounding box center [185, 192] width 127 height 17
type input "信用卡"
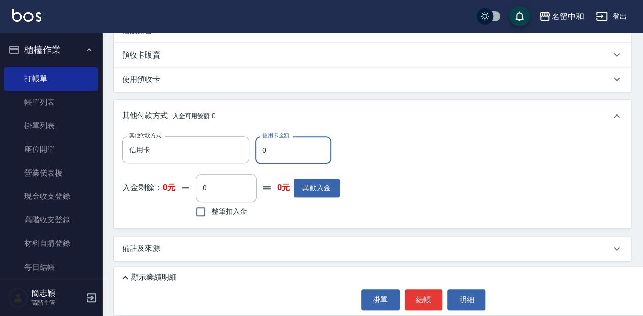
click at [267, 147] on input "0" at bounding box center [293, 149] width 76 height 27
click at [270, 148] on input "11200" at bounding box center [293, 149] width 76 height 27
click at [285, 151] on input "1200" at bounding box center [293, 149] width 76 height 27
type input "12000"
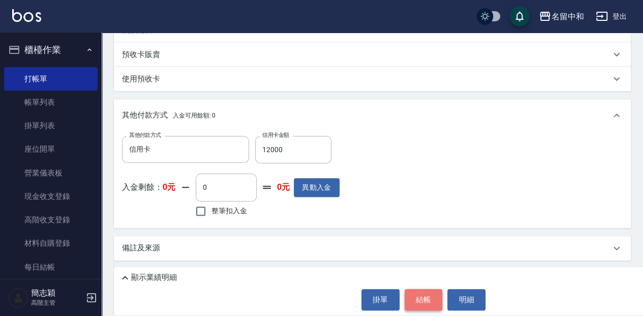
click at [423, 296] on button "結帳" at bounding box center [423, 299] width 38 height 21
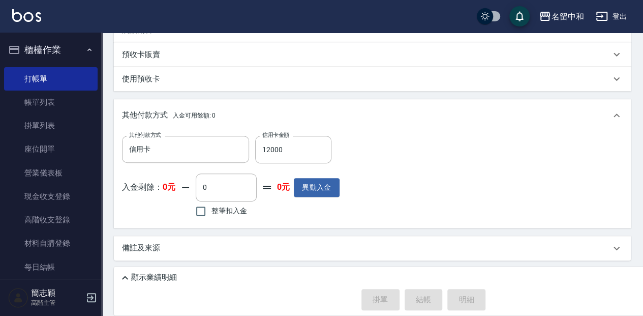
type input "[DATE] 16:20"
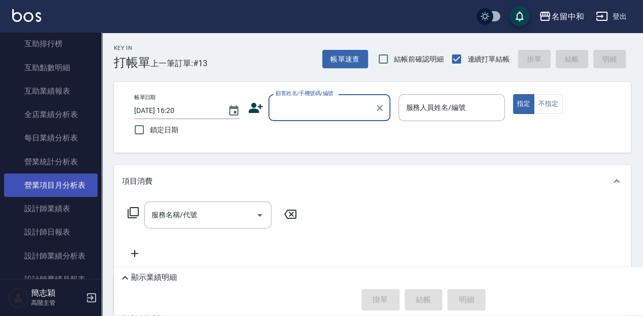
scroll to position [576, 0]
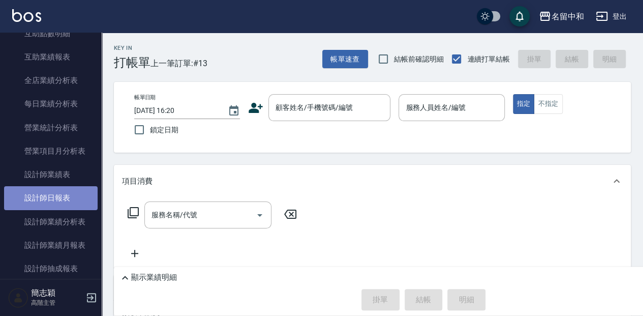
click at [55, 195] on link "設計師日報表" at bounding box center [50, 197] width 93 height 23
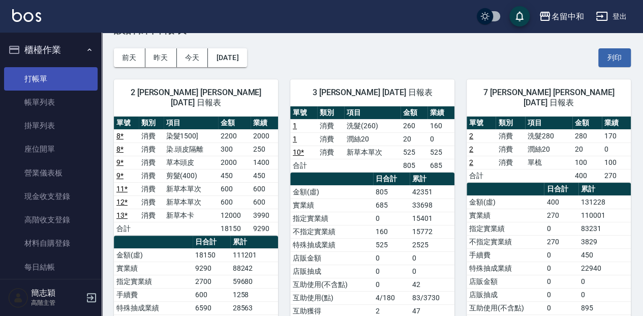
click at [56, 78] on link "打帳單" at bounding box center [50, 78] width 93 height 23
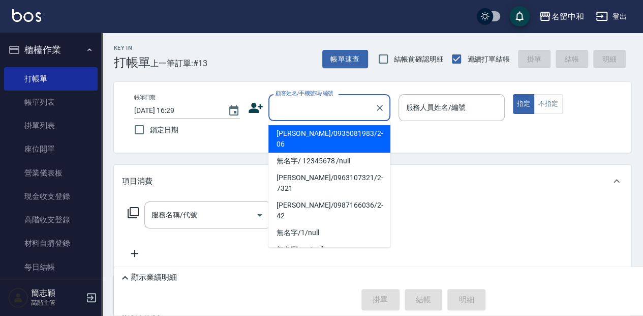
click at [306, 111] on input "顧客姓名/手機號碼/編號" at bounding box center [322, 108] width 98 height 18
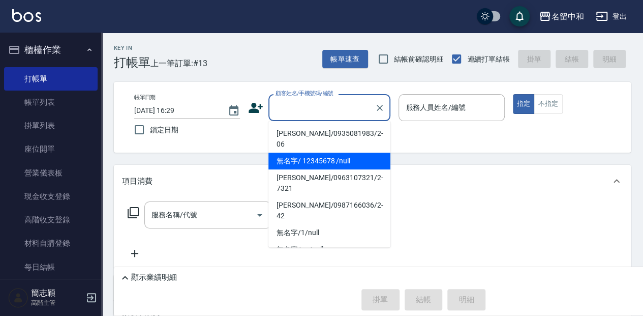
type input "無名字/ 12345678 /null"
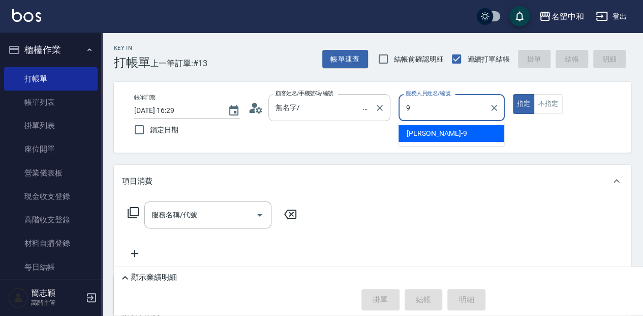
type input "[PERSON_NAME]-9"
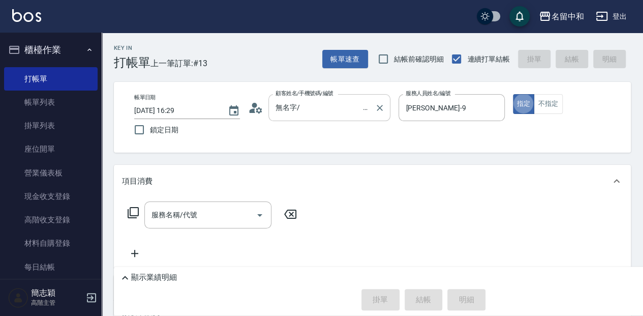
type button "true"
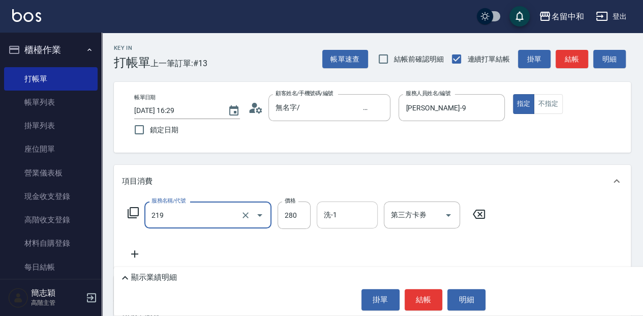
type input "洗髮280(219)"
click at [369, 212] on input "洗-1" at bounding box center [347, 215] width 52 height 18
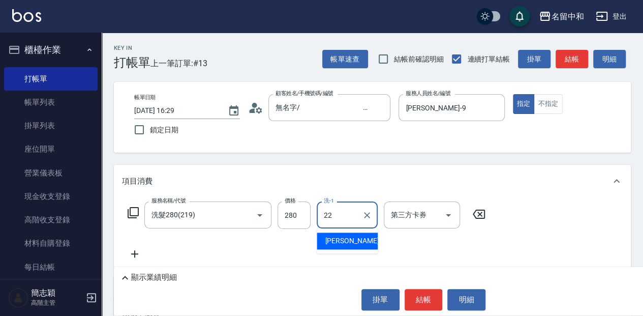
type input "品絜-22"
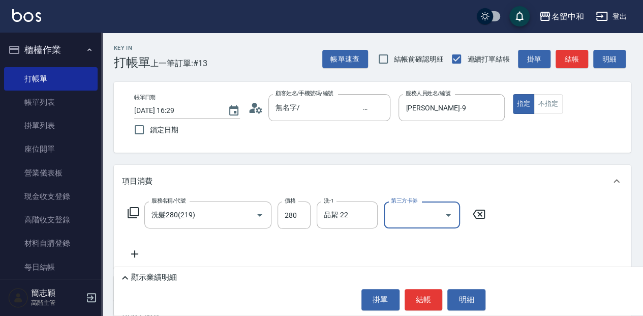
click at [144, 278] on p "顯示業績明細" at bounding box center [154, 277] width 46 height 11
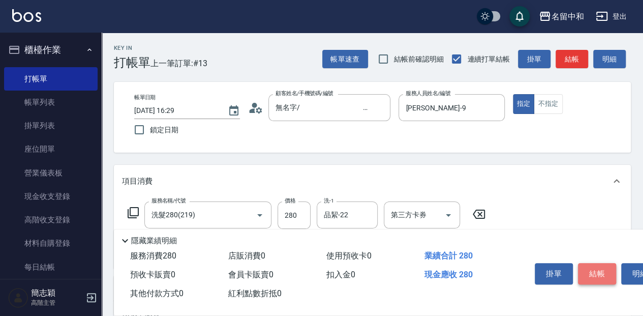
click at [603, 267] on button "結帳" at bounding box center [597, 273] width 38 height 21
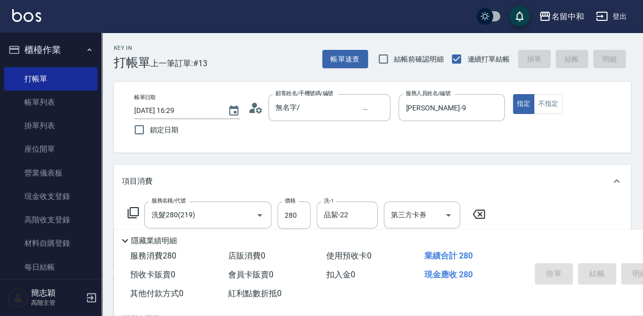
type input "[DATE] 16:34"
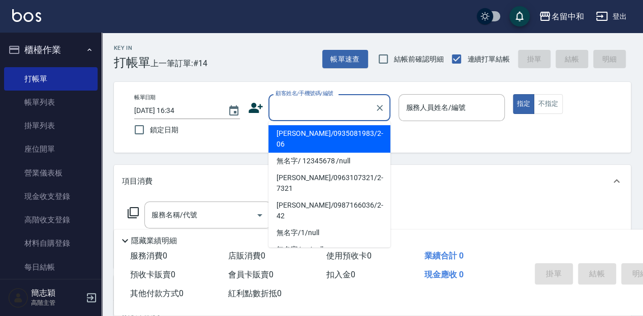
type input "[PERSON_NAME]/0935081983/2-06"
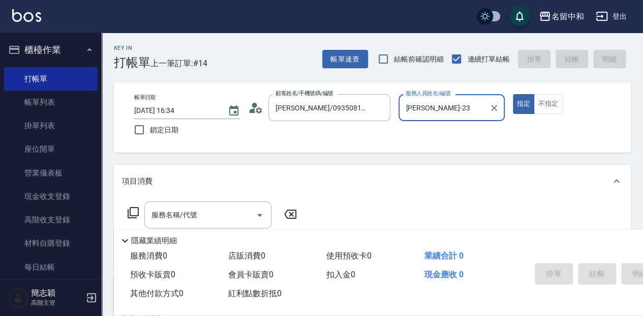
click at [513, 94] on button "指定" at bounding box center [524, 104] width 22 height 20
type input "[PERSON_NAME]-2"
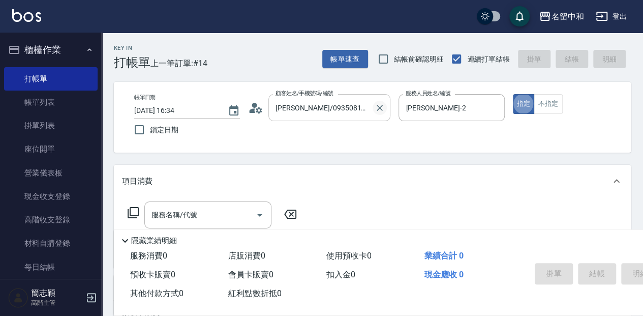
click at [380, 103] on icon "Clear" at bounding box center [379, 108] width 10 height 10
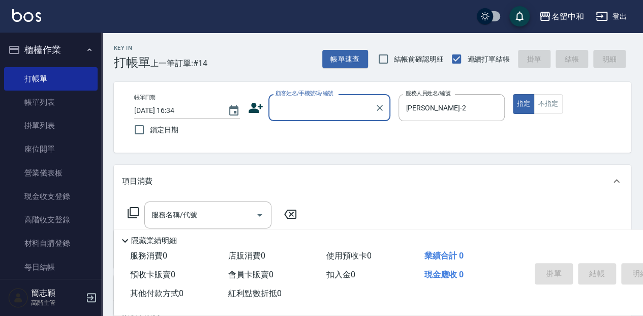
click at [342, 109] on input "顧客姓名/手機號碼/編號" at bounding box center [322, 108] width 98 height 18
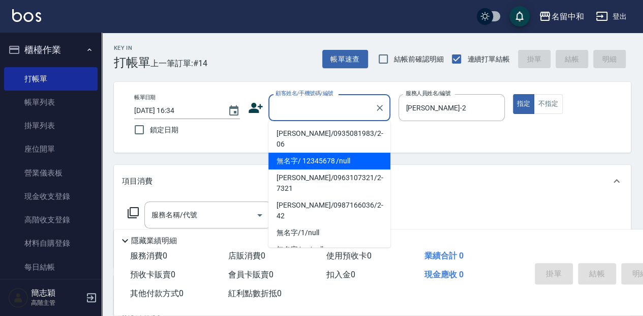
click at [339, 152] on li "無名字/ 12345678 /null" at bounding box center [329, 160] width 122 height 17
type input "無名字/ 12345678 /null"
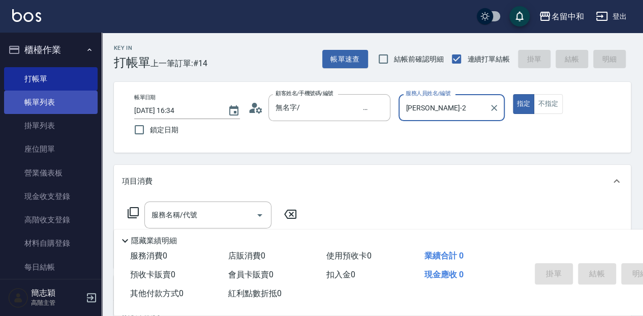
click at [74, 101] on link "帳單列表" at bounding box center [50, 101] width 93 height 23
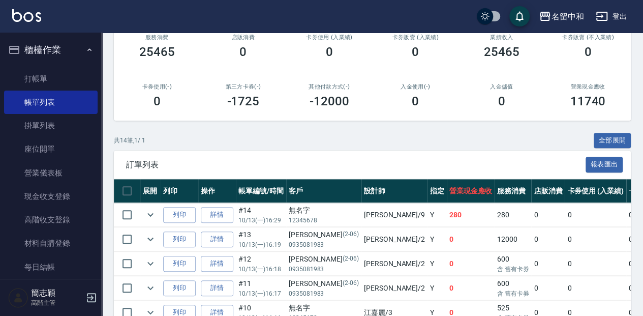
scroll to position [169, 0]
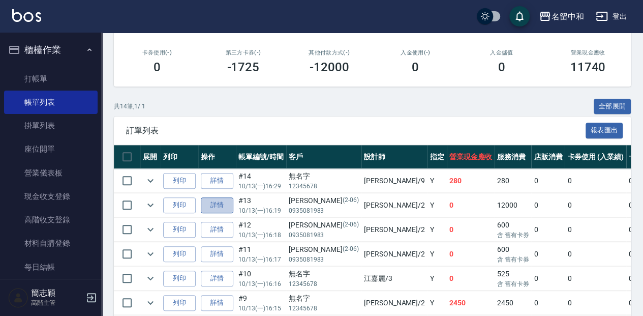
click at [222, 200] on link "詳情" at bounding box center [217, 205] width 33 height 16
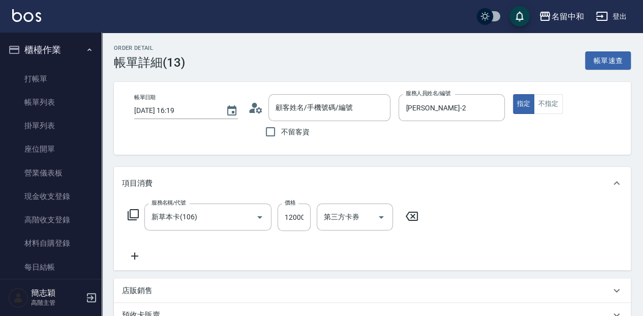
type input "[DATE] 16:19"
type input "[PERSON_NAME]-2"
type input "新草本卡(106)"
type input "[PERSON_NAME]/0935081983/2-06"
click at [380, 106] on icon "Clear" at bounding box center [380, 108] width 6 height 6
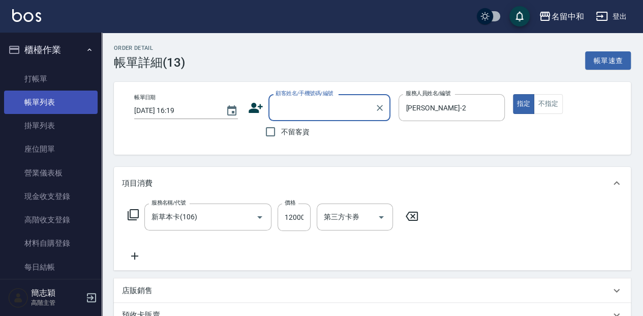
click at [59, 99] on link "帳單列表" at bounding box center [50, 101] width 93 height 23
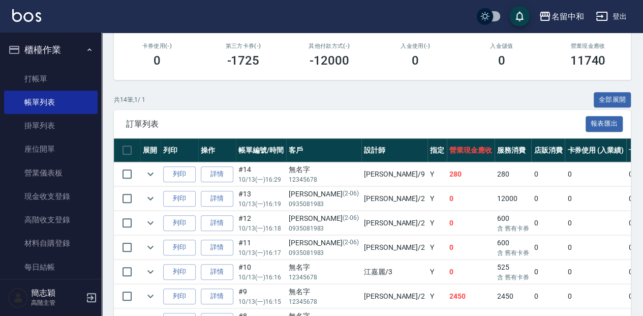
scroll to position [203, 0]
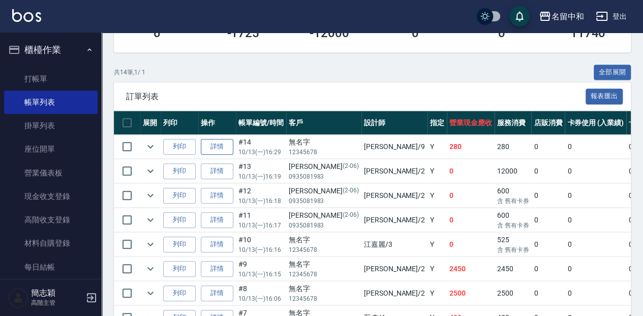
click at [217, 145] on link "詳情" at bounding box center [217, 147] width 33 height 16
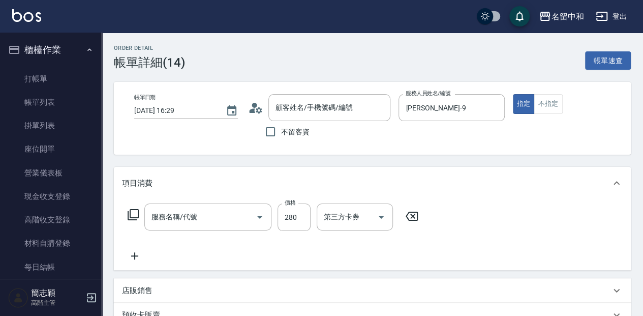
type input "[DATE] 16:29"
type input "[PERSON_NAME]-9"
type input "洗髮280(219)"
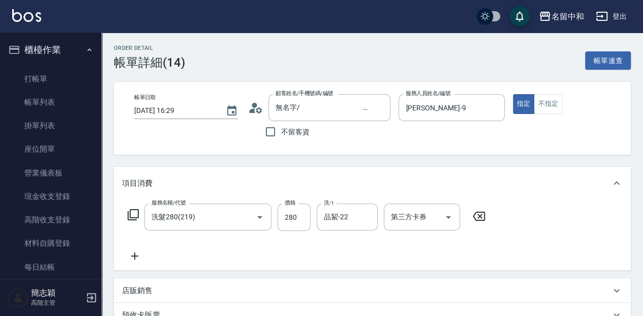
type input "無名字/ 12345678 /null"
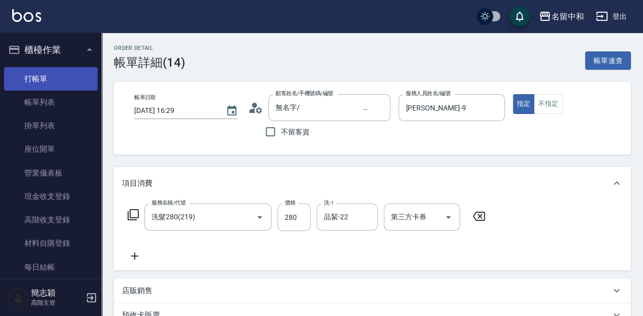
click at [73, 77] on link "打帳單" at bounding box center [50, 78] width 93 height 23
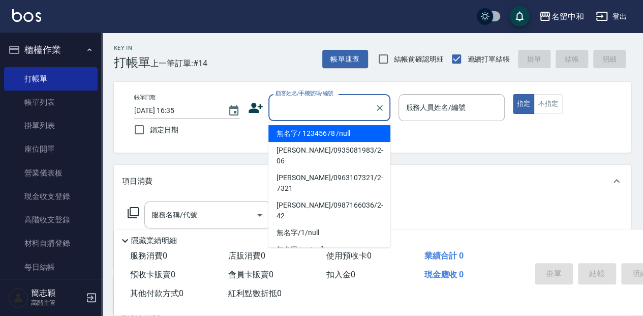
click at [311, 108] on input "顧客姓名/手機號碼/編號" at bounding box center [322, 108] width 98 height 18
click at [330, 131] on li "無名字/ 12345678 /null" at bounding box center [329, 133] width 122 height 17
type input "無名字/ 12345678 /null"
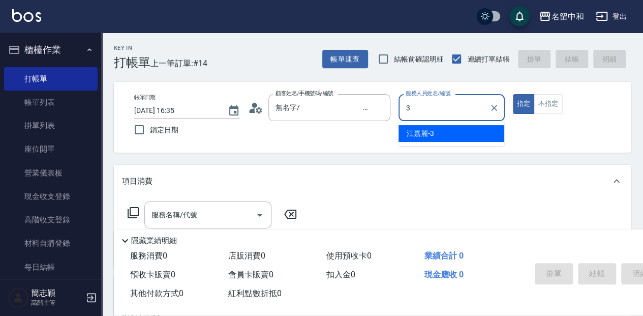
type input "江嘉麗-3"
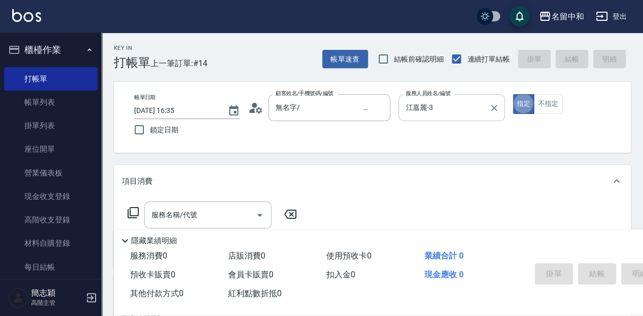
type button "true"
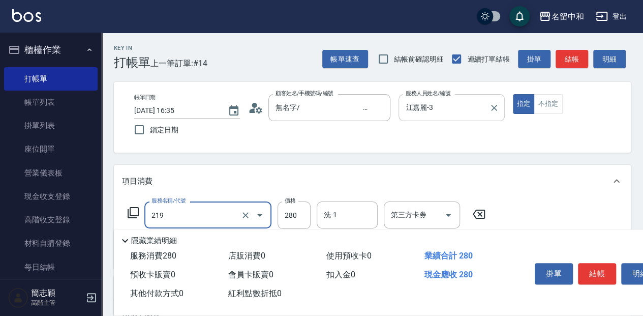
type input "洗髮280(219)"
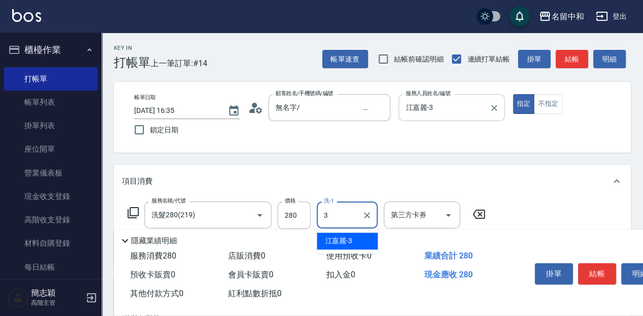
type input "江嘉麗-3"
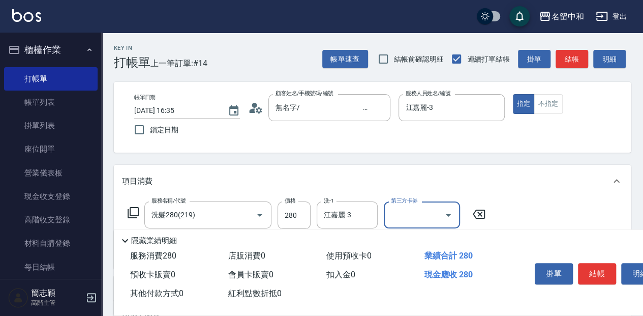
click at [133, 214] on icon at bounding box center [133, 212] width 12 height 12
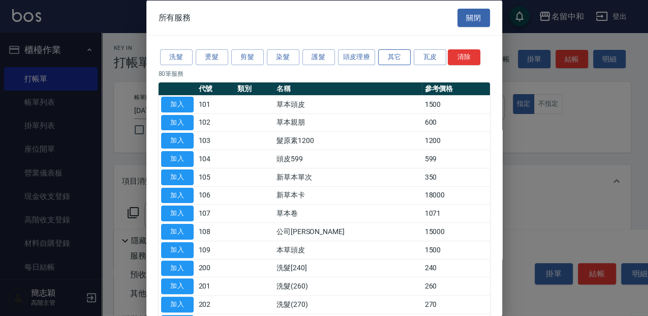
click at [394, 56] on button "其它" at bounding box center [394, 57] width 33 height 16
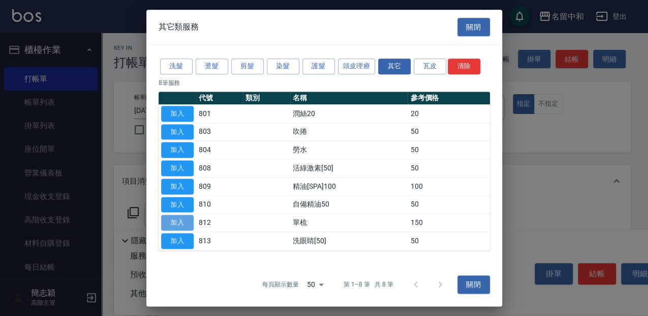
click at [187, 222] on button "加入" at bounding box center [177, 223] width 33 height 16
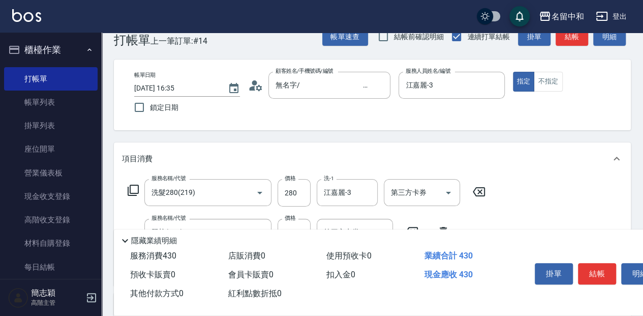
scroll to position [34, 0]
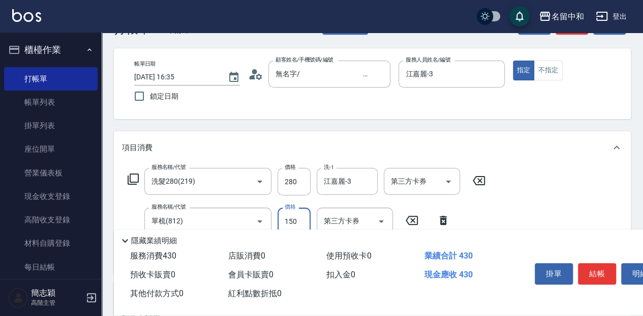
click at [297, 216] on input "150" at bounding box center [293, 220] width 33 height 27
type input "420"
click at [595, 268] on button "結帳" at bounding box center [597, 273] width 38 height 21
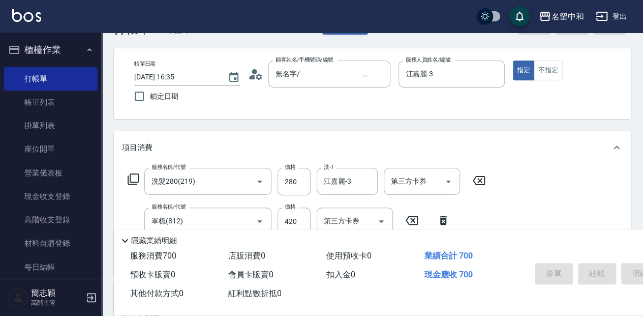
type input "[DATE] 16:36"
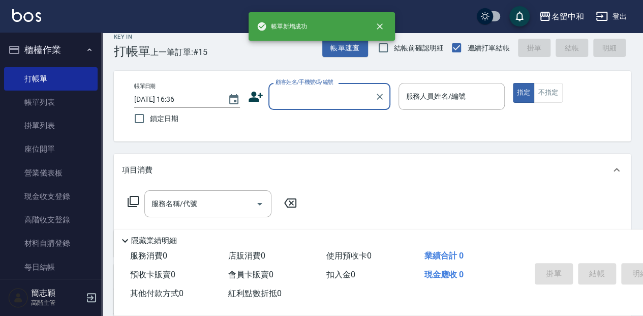
scroll to position [0, 0]
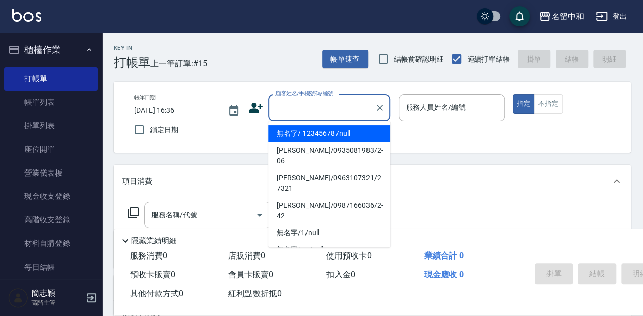
type input "無名字/ 12345678 /null"
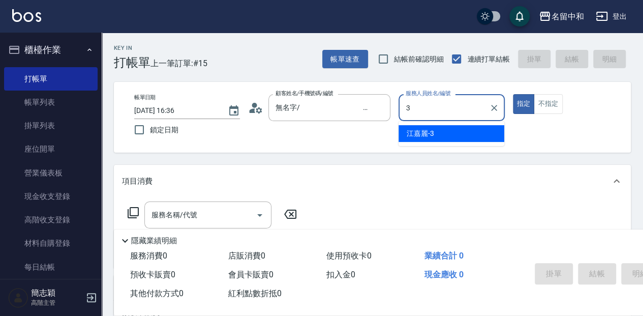
type input "江嘉麗-3"
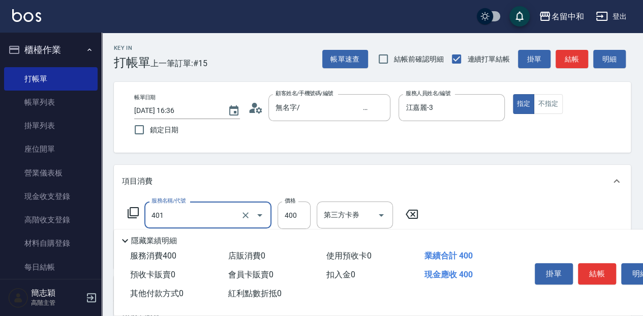
type input "剪髮(400)(401)"
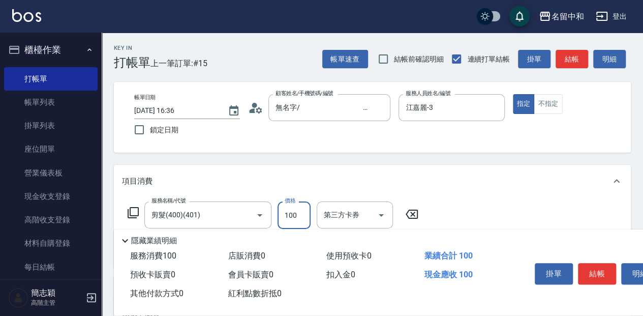
type input "100"
click at [597, 274] on button "結帳" at bounding box center [597, 273] width 38 height 21
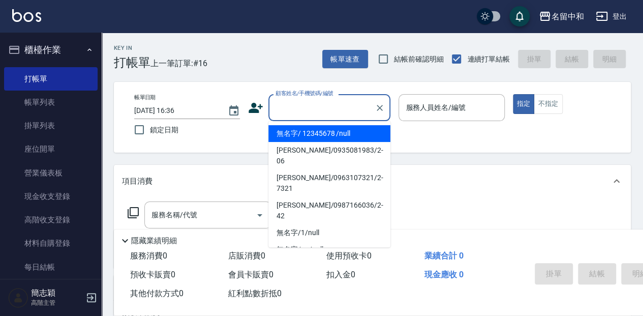
type input "無名字/ 12345678 /null"
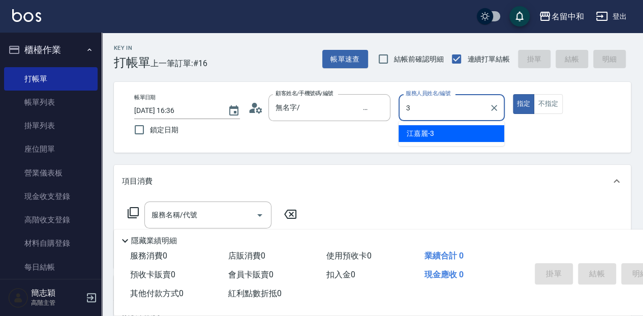
type input "江嘉麗-3"
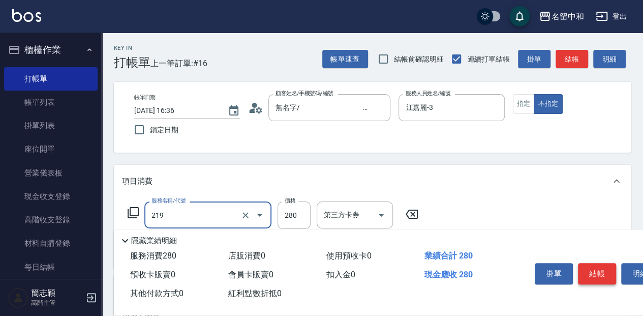
type input "洗髮280(219)"
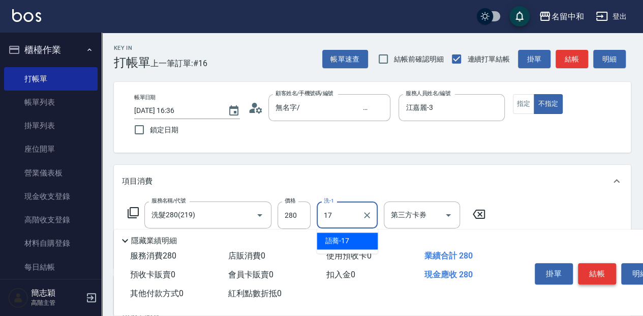
type input "語蕎-17"
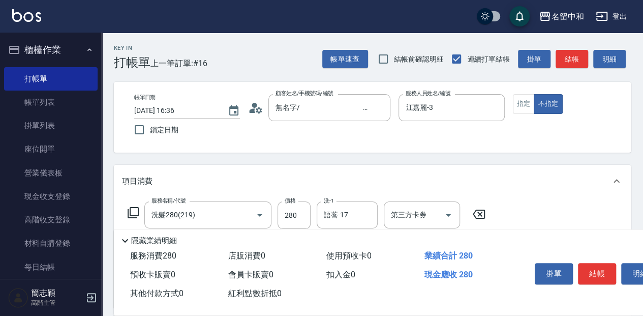
click at [607, 283] on div "掛單 結帳 明細" at bounding box center [596, 275] width 133 height 32
click at [606, 272] on button "結帳" at bounding box center [597, 273] width 38 height 21
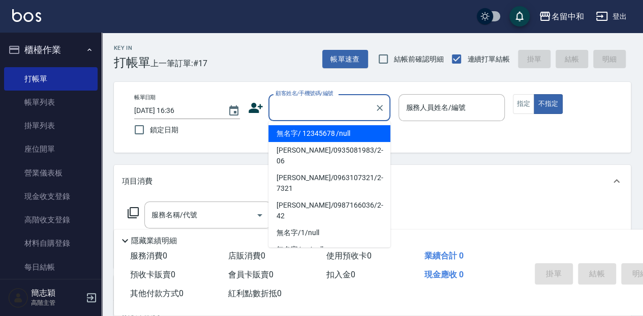
type input "無名字/ 12345678 /null"
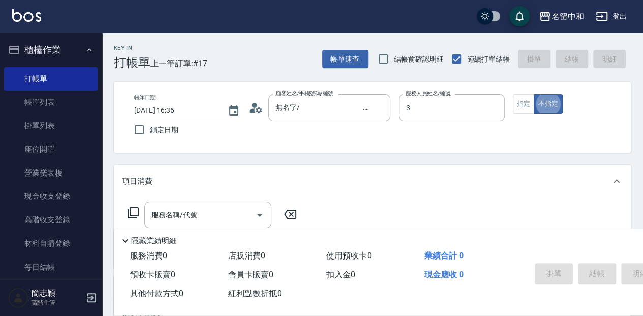
type input "江嘉麗-3"
type button "false"
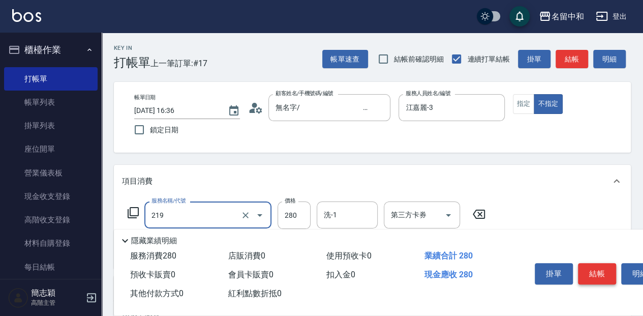
type input "洗髮280(219)"
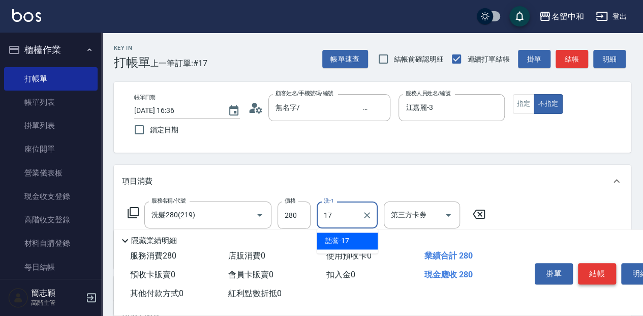
type input "語蕎-17"
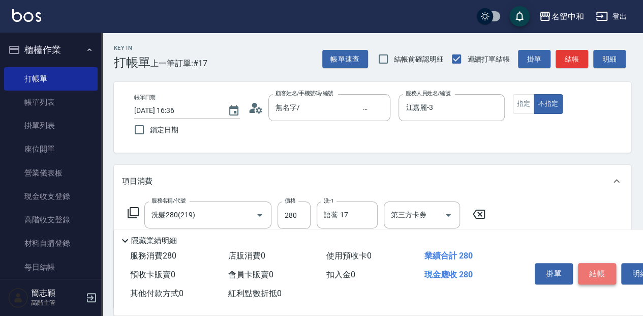
click at [599, 270] on button "結帳" at bounding box center [597, 273] width 38 height 21
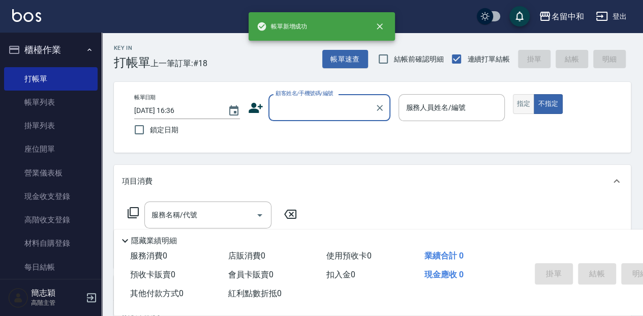
click at [521, 103] on button "指定" at bounding box center [524, 104] width 22 height 20
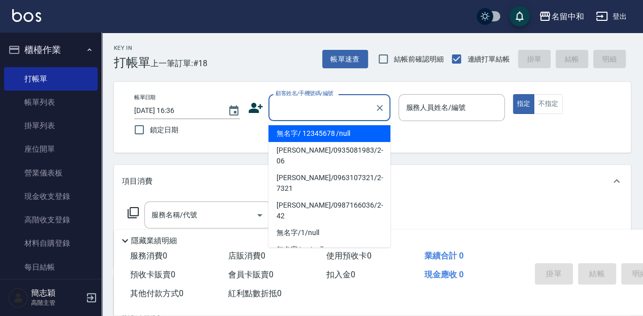
click at [312, 111] on input "顧客姓名/手機號碼/編號" at bounding box center [322, 108] width 98 height 18
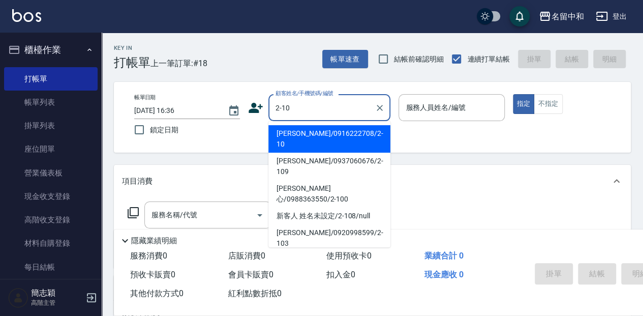
click at [304, 133] on li "[PERSON_NAME]/0916222708/2-10" at bounding box center [329, 138] width 122 height 27
type input "[PERSON_NAME]/0916222708/2-10"
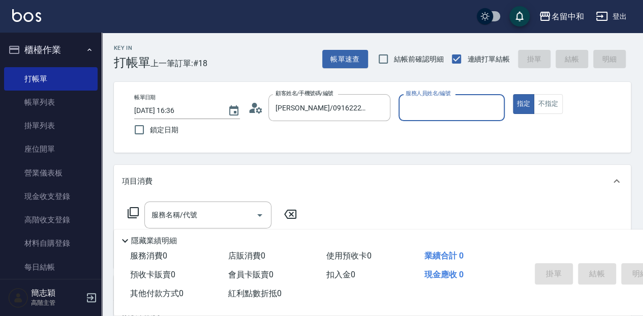
type input "[PERSON_NAME]-2"
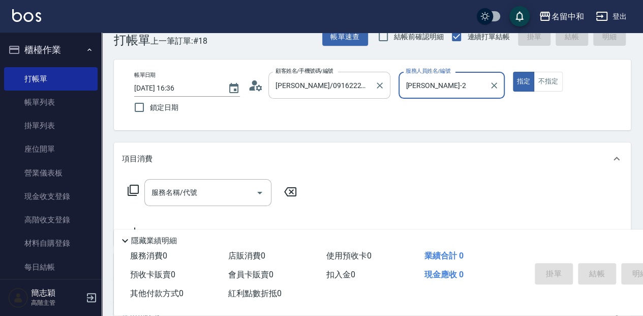
scroll to position [34, 0]
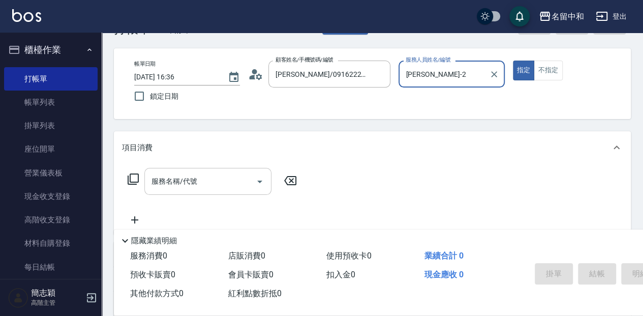
click at [196, 182] on input "服務名稱/代號" at bounding box center [200, 181] width 103 height 18
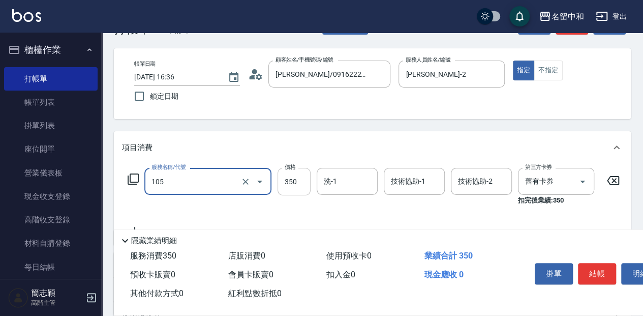
type input "新草本單次(105)"
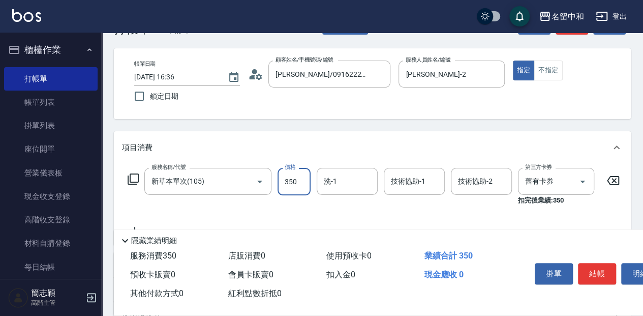
click at [290, 176] on input "350" at bounding box center [293, 181] width 33 height 27
type input "525"
click at [346, 182] on input "洗-1" at bounding box center [347, 181] width 52 height 18
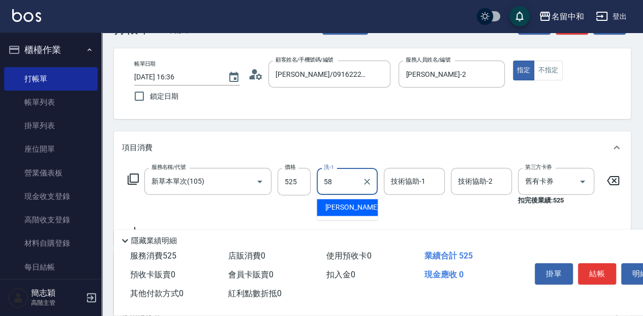
click at [365, 207] on div "[PERSON_NAME] -58" at bounding box center [347, 207] width 61 height 17
type input "[PERSON_NAME]-58"
click at [421, 176] on input "技術協助-1" at bounding box center [414, 181] width 52 height 18
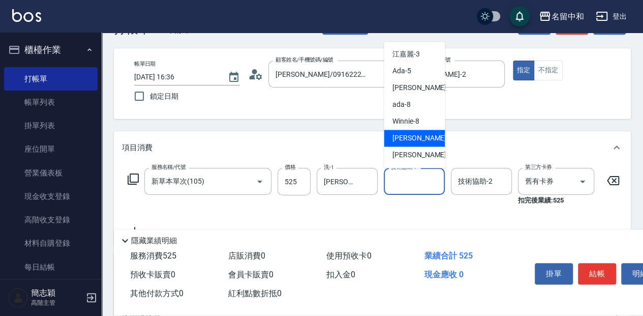
scroll to position [0, 0]
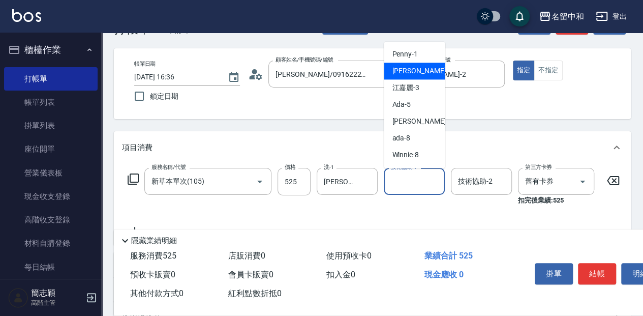
click at [421, 73] on div "[PERSON_NAME] -2" at bounding box center [414, 70] width 61 height 17
type input "[PERSON_NAME]-2"
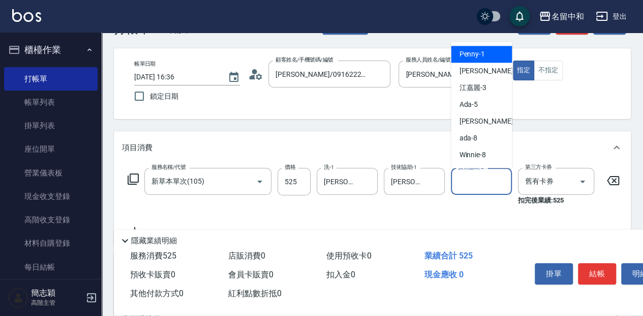
click at [487, 182] on input "技術協助-2" at bounding box center [481, 181] width 52 height 18
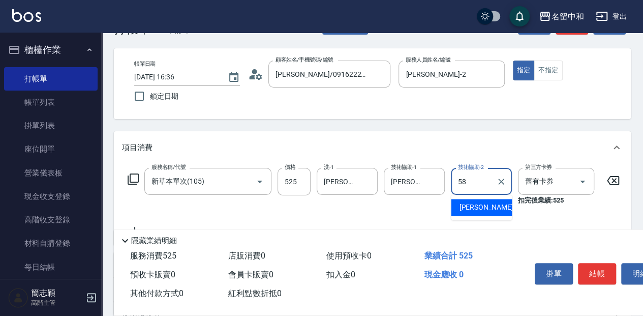
click at [493, 204] on div "[PERSON_NAME] -58" at bounding box center [481, 207] width 61 height 17
type input "[PERSON_NAME]-58"
click at [594, 267] on button "結帳" at bounding box center [597, 273] width 38 height 21
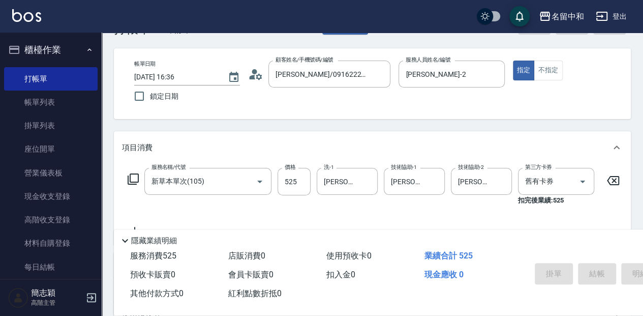
scroll to position [12, 0]
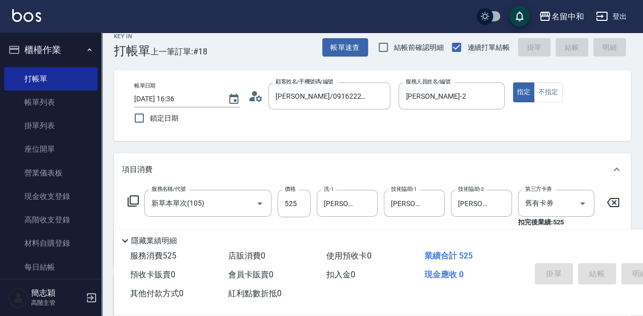
type input "[DATE] 17:43"
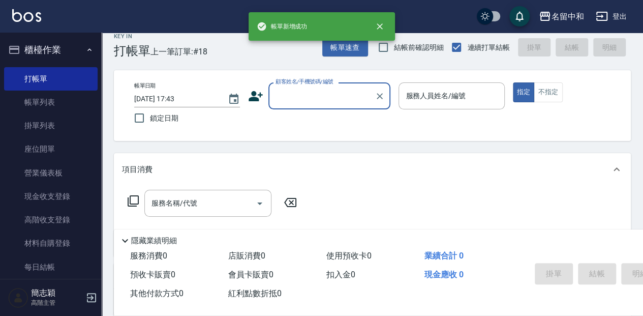
scroll to position [0, 0]
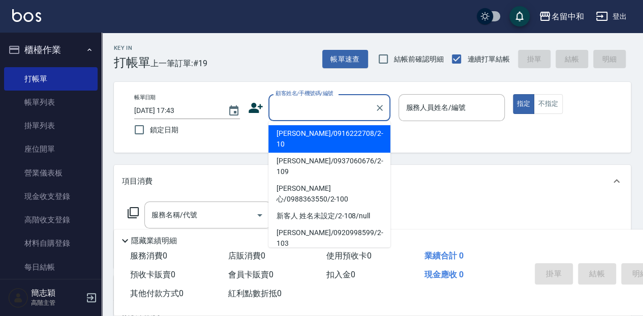
click at [311, 102] on input "顧客姓名/手機號碼/編號" at bounding box center [322, 108] width 98 height 18
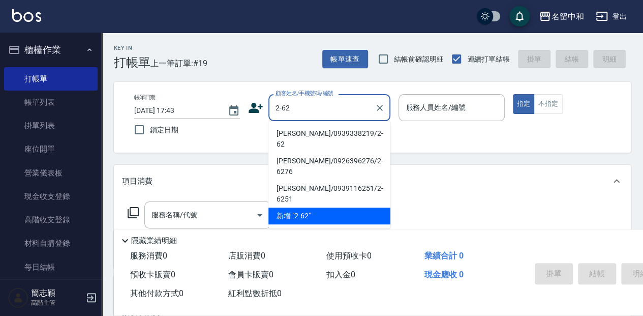
click at [329, 131] on li "[PERSON_NAME]/0939338219/2-62" at bounding box center [329, 138] width 122 height 27
type input "[PERSON_NAME]/0939338219/2-62"
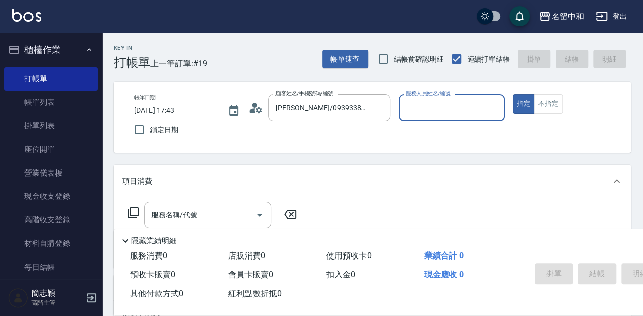
type input "[PERSON_NAME]-2"
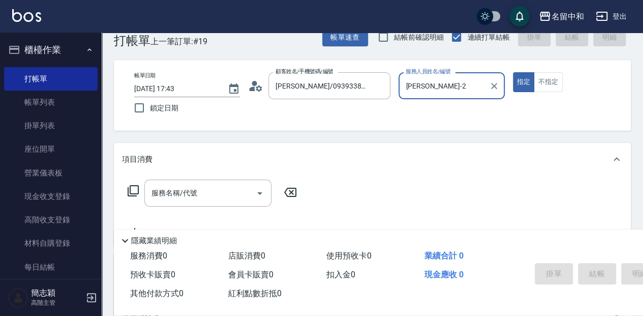
scroll to position [34, 0]
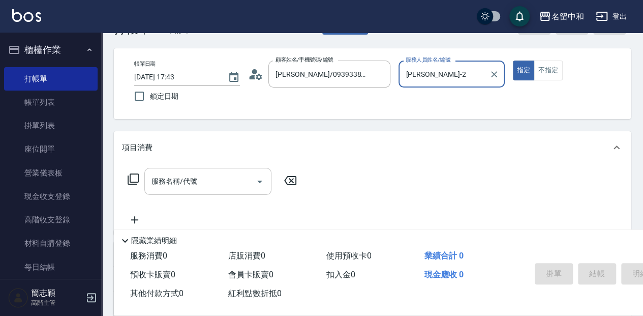
click at [212, 183] on input "服務名稱/代號" at bounding box center [200, 181] width 103 height 18
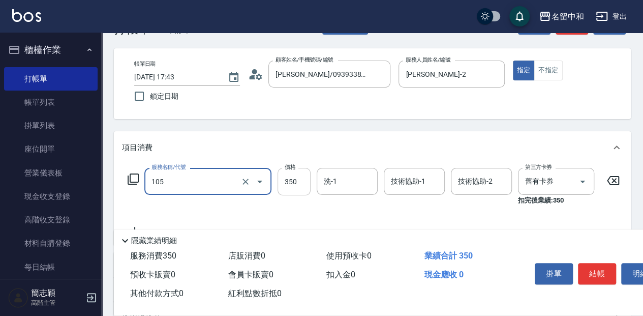
type input "新草本單次(105)"
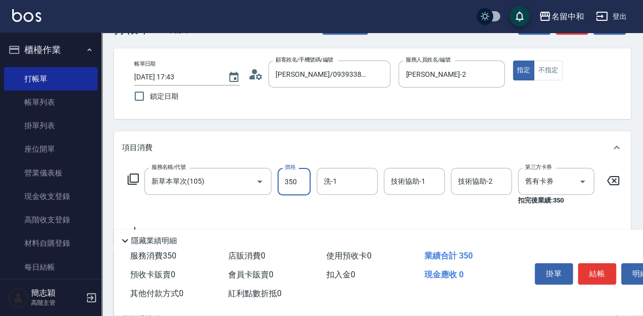
click at [297, 177] on input "350" at bounding box center [293, 181] width 33 height 27
type input "525"
click at [347, 182] on input "洗-1" at bounding box center [347, 181] width 52 height 18
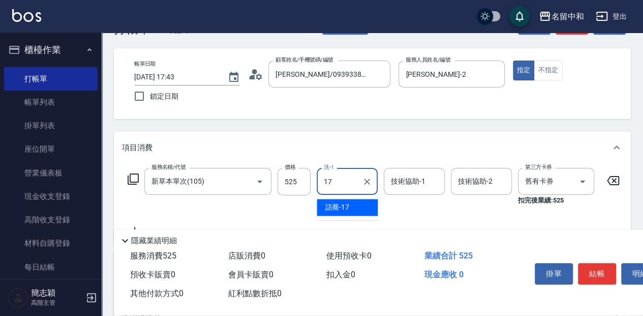
click at [350, 212] on div "語蕎 -17" at bounding box center [347, 207] width 61 height 17
type input "語蕎-17"
click at [432, 180] on input "技術協助-1" at bounding box center [414, 181] width 52 height 18
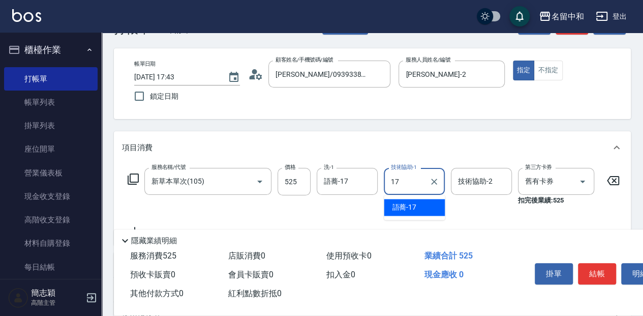
click at [430, 206] on div "語蕎 -17" at bounding box center [414, 207] width 61 height 17
type input "語蕎-17"
click at [472, 183] on input "技術協助-2" at bounding box center [481, 181] width 52 height 18
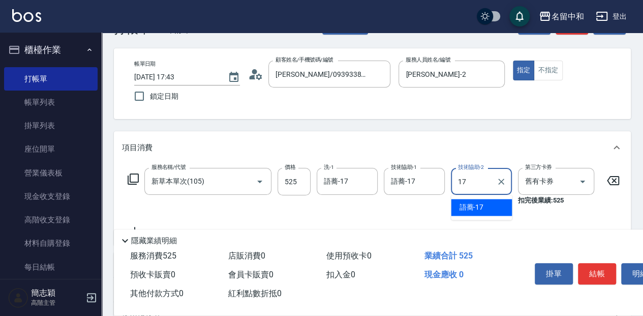
click at [496, 212] on div "語蕎 -17" at bounding box center [481, 207] width 61 height 17
type input "語蕎-17"
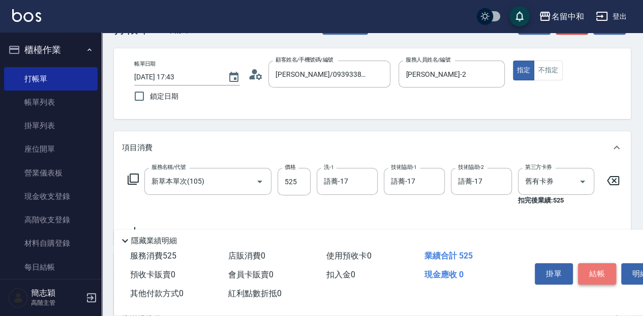
click at [596, 273] on button "結帳" at bounding box center [597, 273] width 38 height 21
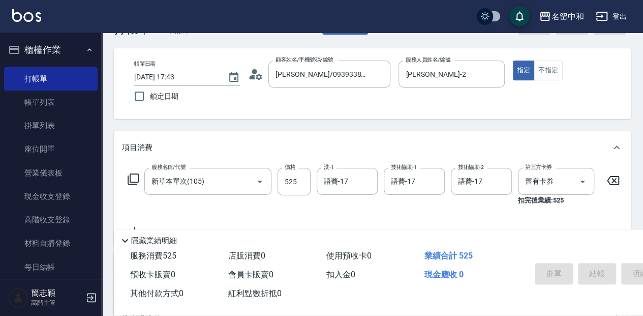
type input "[DATE] 17:44"
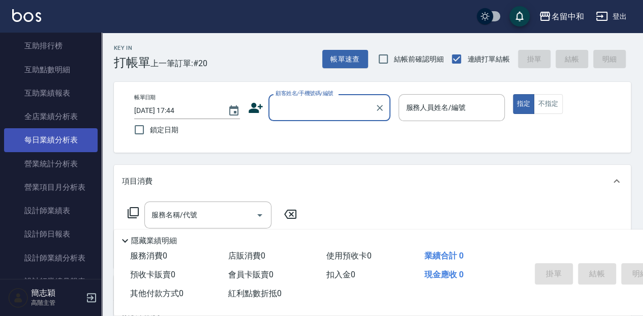
scroll to position [542, 0]
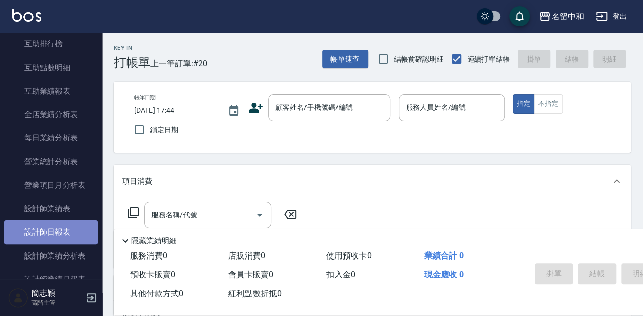
click at [79, 230] on link "設計師日報表" at bounding box center [50, 231] width 93 height 23
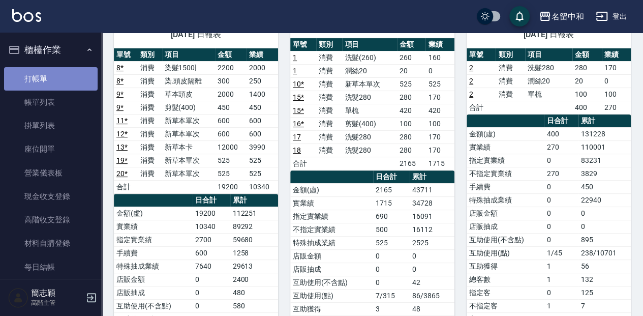
click at [54, 78] on link "打帳單" at bounding box center [50, 78] width 93 height 23
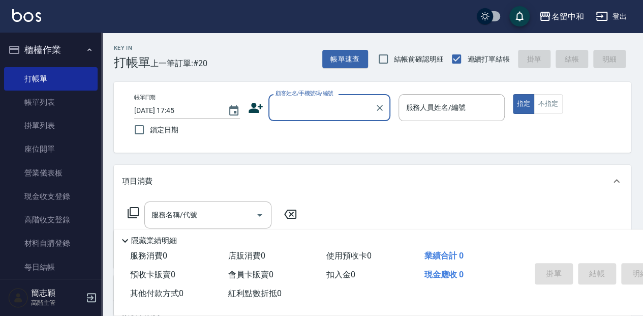
click at [284, 112] on input "顧客姓名/手機號碼/編號" at bounding box center [322, 108] width 98 height 18
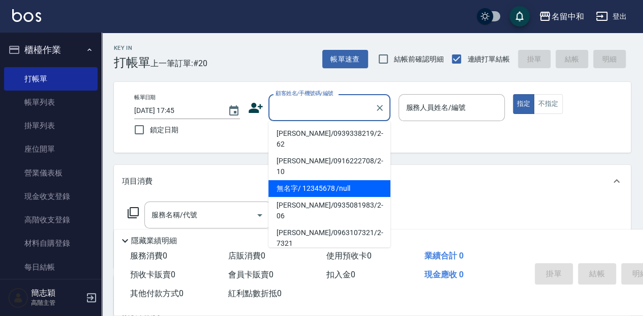
click at [314, 180] on li "無名字/ 12345678 /null" at bounding box center [329, 188] width 122 height 17
type input "無名字/ 12345678 /null"
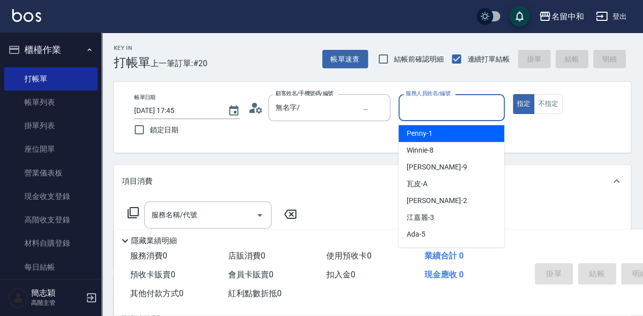
click at [416, 111] on input "服務人員姓名/編號" at bounding box center [451, 108] width 97 height 18
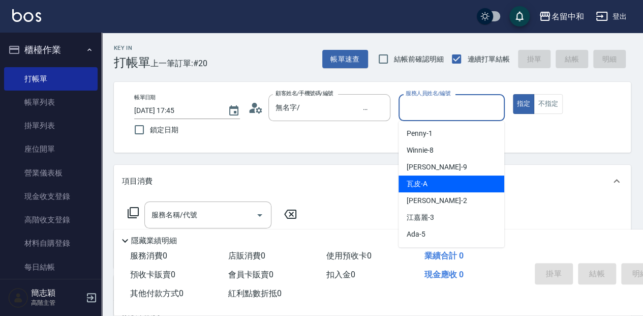
click at [434, 184] on div "瓦皮 -A" at bounding box center [451, 183] width 106 height 17
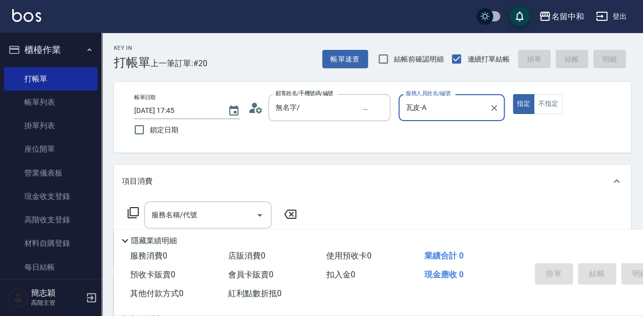
type input "瓦皮-A"
click at [153, 238] on p "隱藏業績明細" at bounding box center [154, 240] width 46 height 11
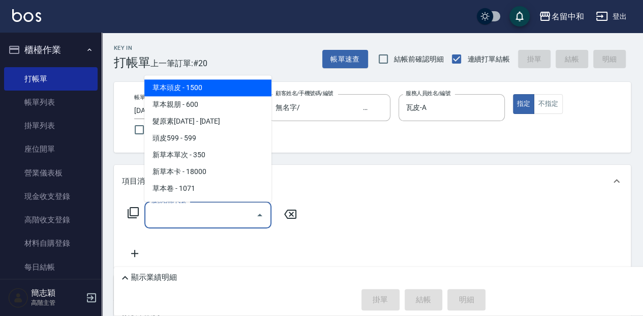
click at [162, 212] on input "服務名稱/代號" at bounding box center [200, 215] width 103 height 18
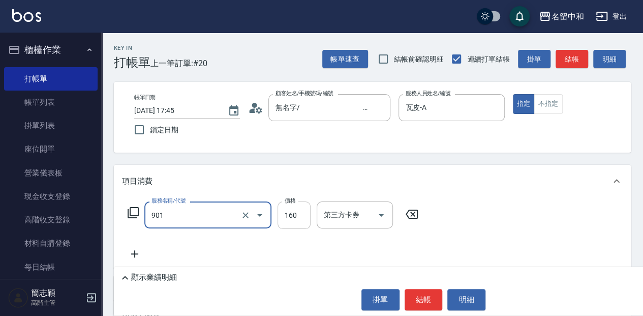
type input "修手(901)"
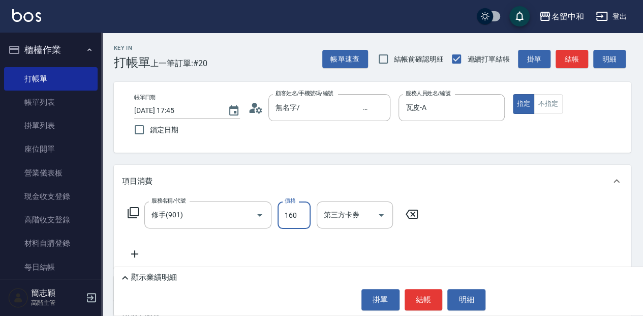
click at [295, 214] on input "160" at bounding box center [293, 214] width 33 height 27
type input "320"
click at [419, 298] on button "結帳" at bounding box center [423, 299] width 38 height 21
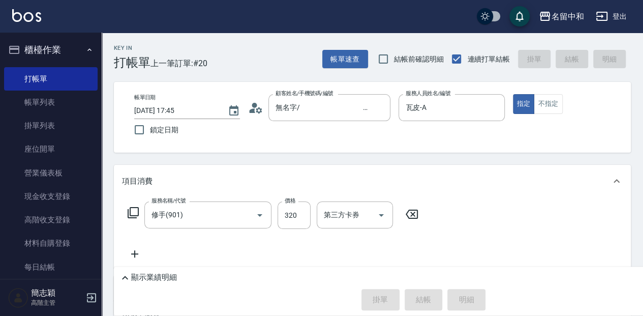
type input "[DATE] 17:56"
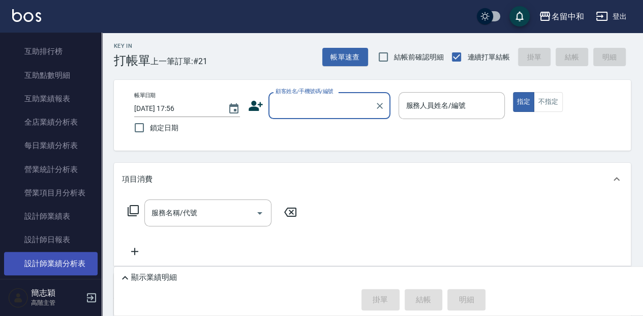
scroll to position [576, 0]
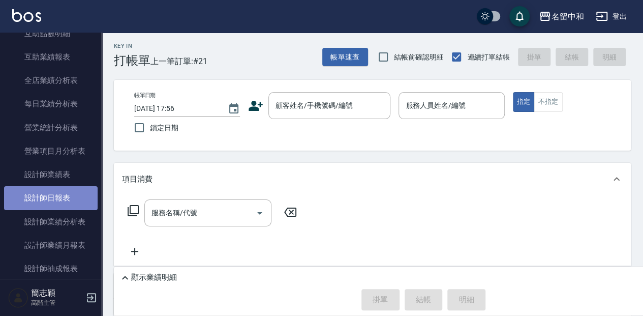
click at [73, 205] on link "設計師日報表" at bounding box center [50, 197] width 93 height 23
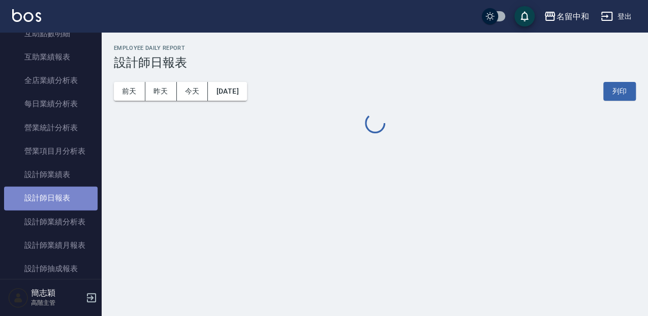
click at [73, 205] on link "設計師日報表" at bounding box center [50, 197] width 93 height 23
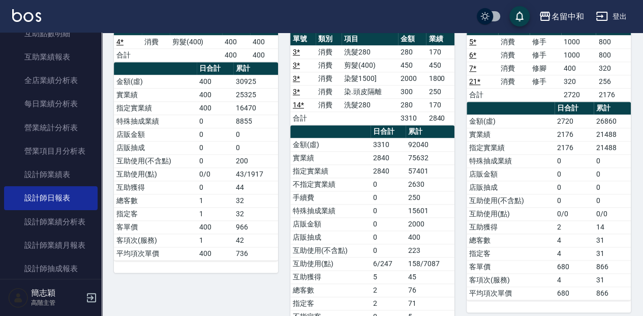
scroll to position [542, 0]
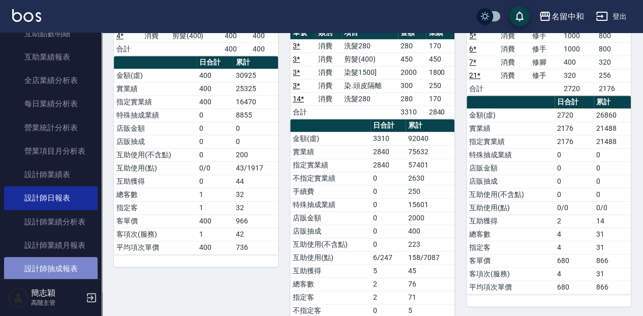
click at [80, 266] on link "設計師抽成報表" at bounding box center [50, 268] width 93 height 23
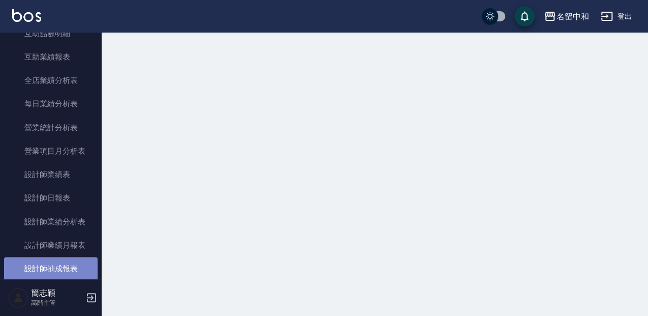
click at [81, 266] on link "設計師抽成報表" at bounding box center [50, 268] width 93 height 23
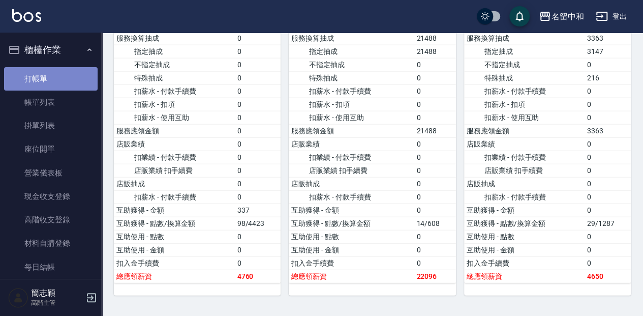
click at [54, 73] on link "打帳單" at bounding box center [50, 78] width 93 height 23
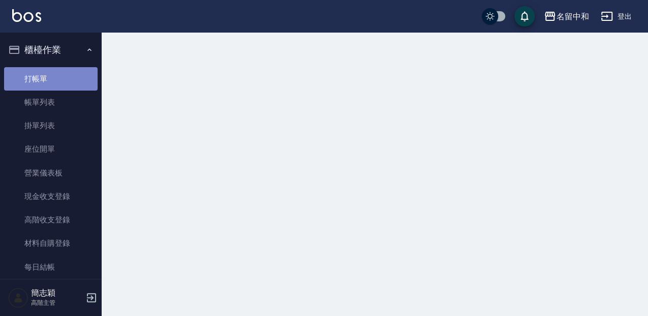
click at [54, 73] on link "打帳單" at bounding box center [50, 78] width 93 height 23
